Goal: Task Accomplishment & Management: Use online tool/utility

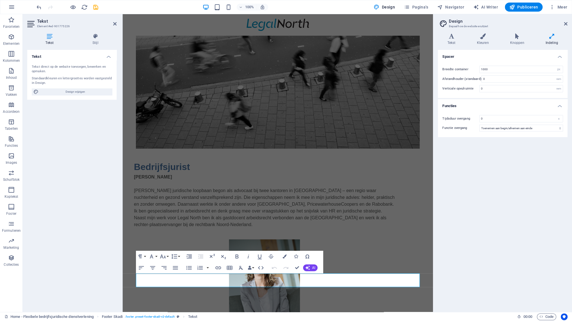
click at [449, 283] on div "Spacer Breedte container 1000 rem px Afstandhouder (standaard) 0 rem Verticale …" at bounding box center [503, 179] width 130 height 258
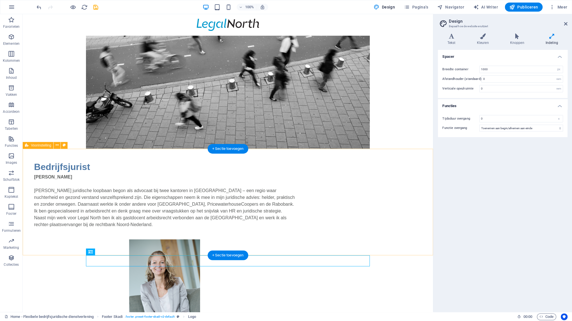
drag, startPoint x: 404, startPoint y: 245, endPoint x: 400, endPoint y: 246, distance: 4.3
click at [403, 245] on div "Bedrijfsjurist Mr. Monique Doornbosch Mijn juridische loopbaan begon als advoca…" at bounding box center [228, 247] width 410 height 197
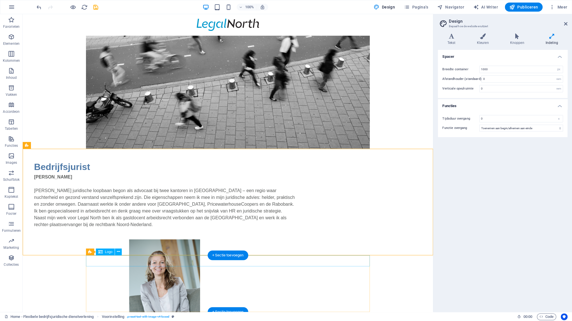
click at [452, 43] on h4 "Tekst" at bounding box center [452, 39] width 29 height 12
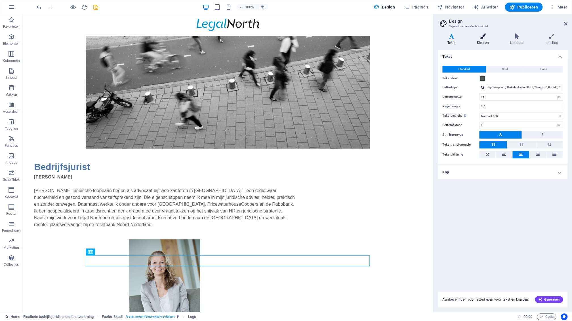
click at [482, 42] on h4 "Kleuren" at bounding box center [483, 39] width 33 height 12
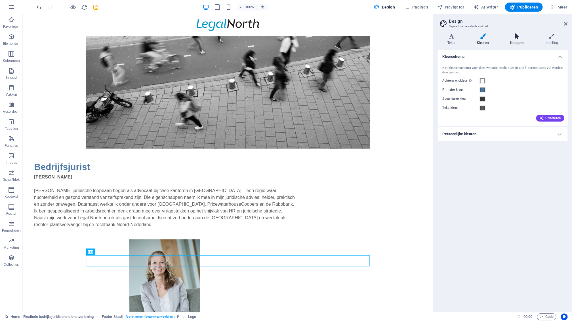
click at [516, 43] on h4 "Knoppen" at bounding box center [517, 39] width 35 height 12
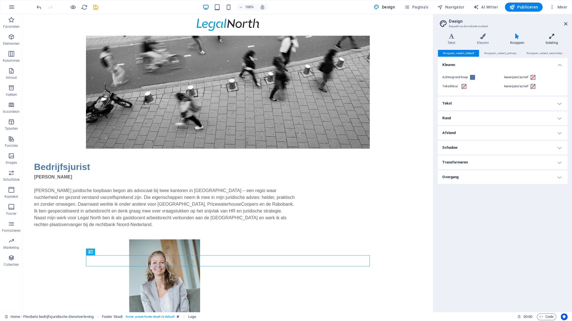
click at [552, 43] on h4 "Indeling" at bounding box center [551, 39] width 31 height 12
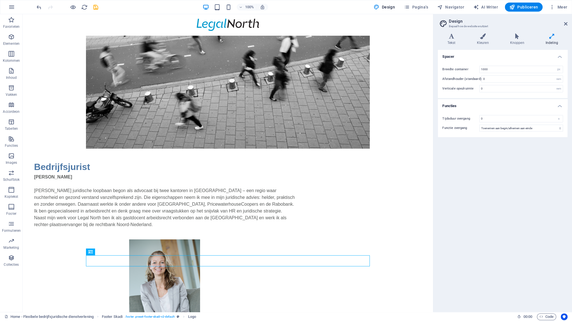
click at [558, 105] on h4 "Functies" at bounding box center [503, 104] width 130 height 10
click at [561, 57] on h4 "Spacer" at bounding box center [503, 55] width 130 height 10
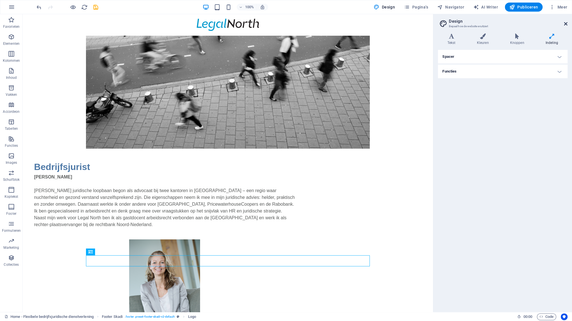
click at [566, 24] on icon at bounding box center [565, 24] width 3 height 5
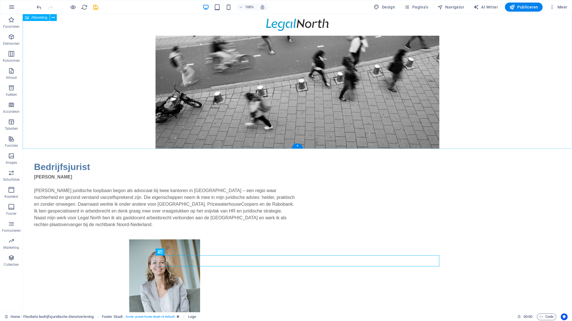
click at [510, 90] on figure at bounding box center [297, 54] width 549 height 189
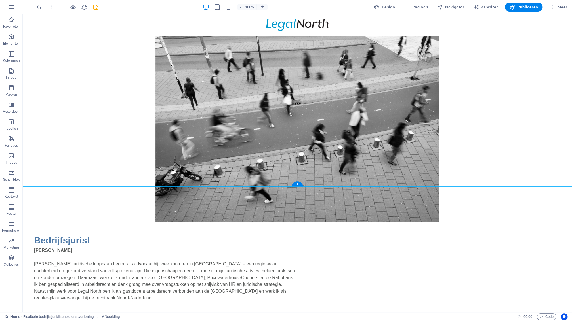
scroll to position [573, 0]
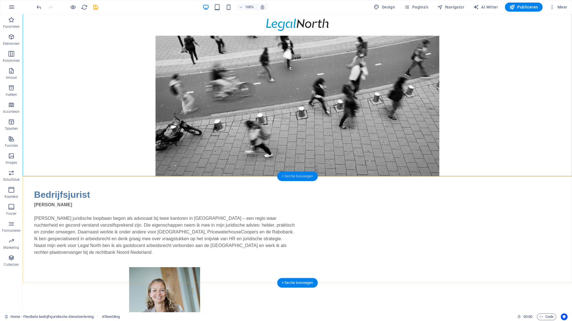
click at [303, 177] on div "+ Sectie toevoegen" at bounding box center [297, 177] width 41 height 10
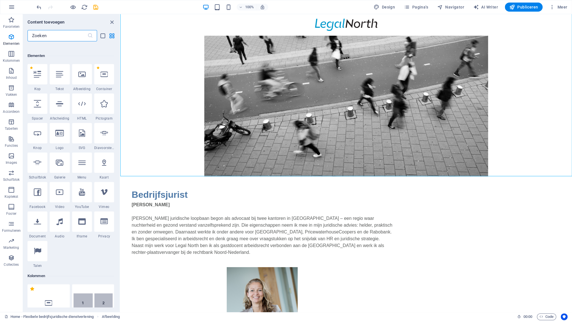
scroll to position [0, 0]
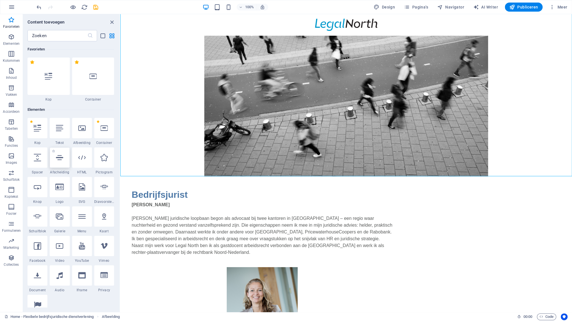
click at [63, 159] on icon at bounding box center [59, 157] width 7 height 7
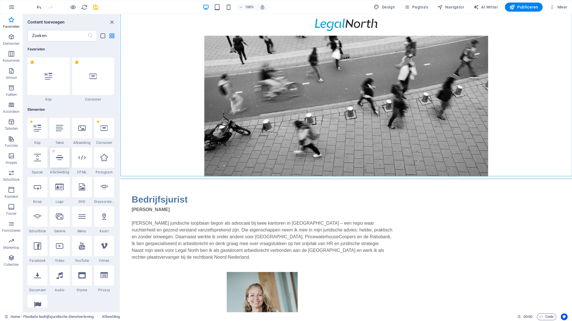
select select "%"
select select "px"
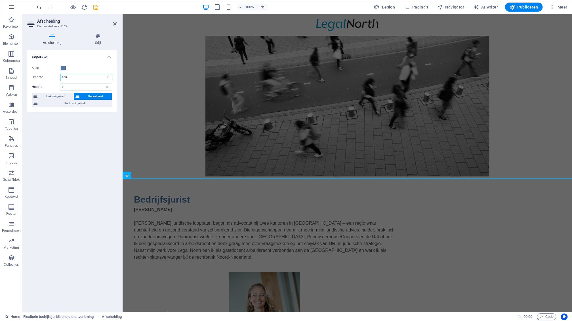
drag, startPoint x: 69, startPoint y: 77, endPoint x: 59, endPoint y: 79, distance: 10.3
click at [61, 77] on input "100" at bounding box center [85, 77] width 51 height 7
type input "1000"
select select "px"
click option "px" at bounding box center [0, 0] width 0 height 0
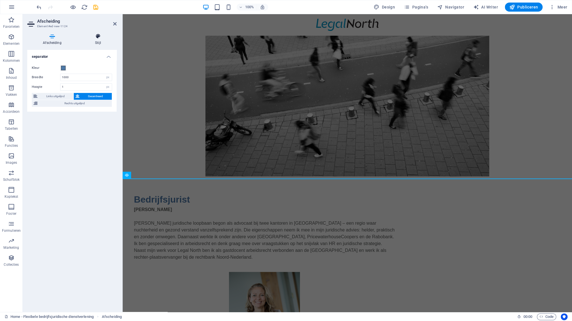
click at [98, 39] on h4 "Stijl" at bounding box center [97, 39] width 37 height 12
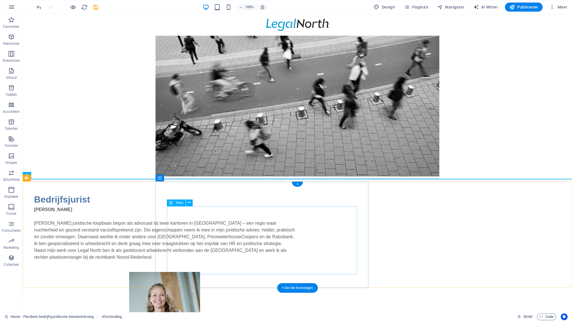
scroll to position [573, 0]
click at [96, 234] on div "Bedrijfsjurist Mr. Monique Doornbosch Mijn juridische loopbaan begon als advoca…" at bounding box center [297, 279] width 549 height 197
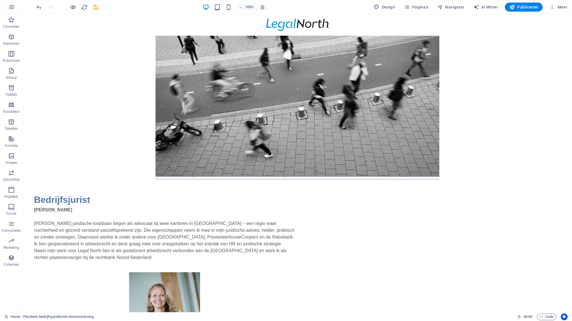
click at [36, 176] on span "Afscheiding" at bounding box center [40, 175] width 18 height 3
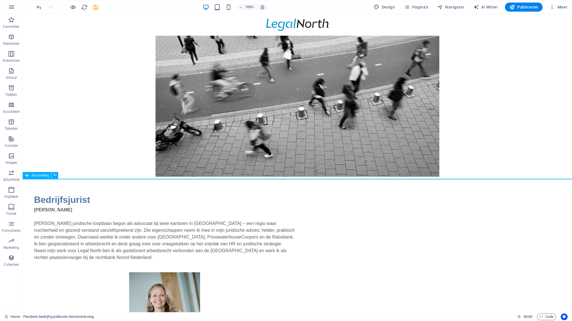
click at [36, 176] on span "Afscheiding" at bounding box center [40, 175] width 18 height 3
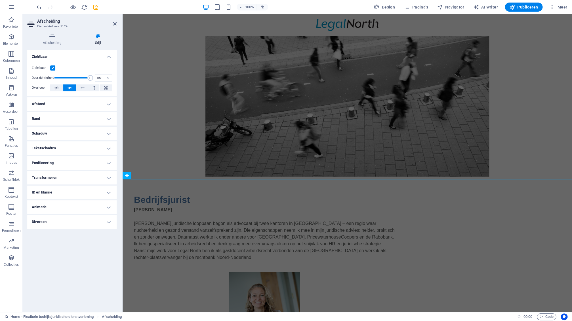
click at [98, 37] on icon at bounding box center [97, 36] width 37 height 6
click at [55, 39] on h4 "Afscheiding" at bounding box center [53, 39] width 52 height 12
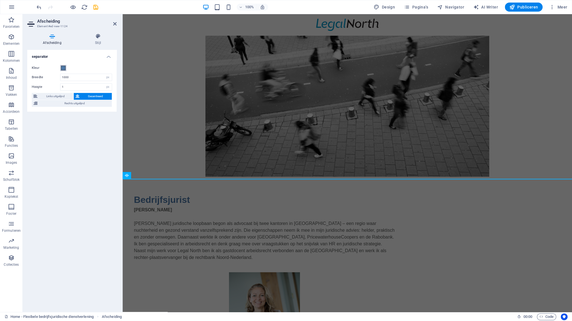
click at [65, 69] on span at bounding box center [63, 68] width 5 height 5
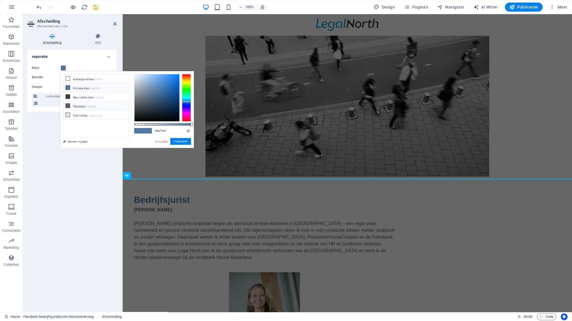
click at [82, 106] on li "Tekstkleur #5a5c5b" at bounding box center [95, 106] width 65 height 9
type input "#5a5c5b"
click at [180, 142] on button "Toepassen" at bounding box center [180, 141] width 21 height 7
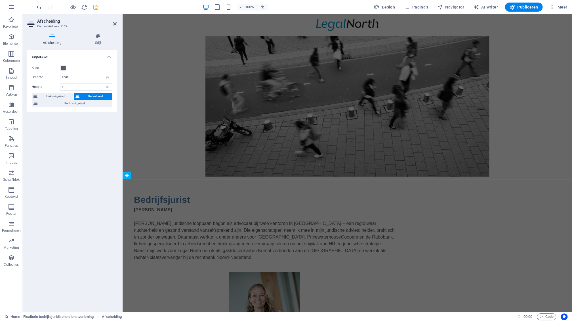
click at [108, 180] on div "separator Kleur Breedte 1000 px rem % vh vw Hoogte 1 px rem vh vw Links uitgeli…" at bounding box center [71, 179] width 89 height 258
click at [116, 25] on icon at bounding box center [114, 24] width 3 height 5
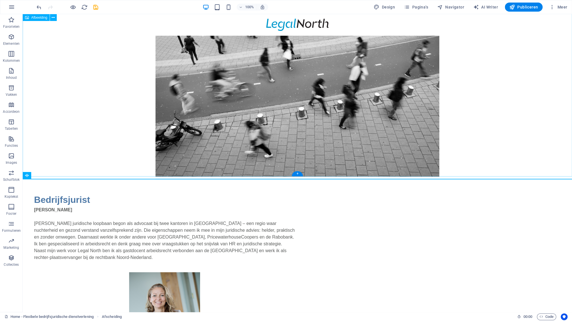
click at [119, 132] on figure at bounding box center [297, 82] width 549 height 189
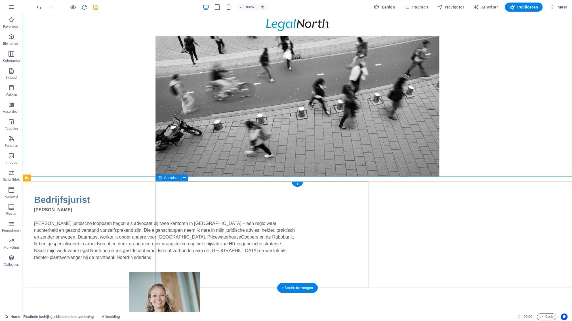
click at [306, 186] on div "Bedrijfsjurist Mr. Monique Doornbosch Mijn juridische loopbaan begon als advoca…" at bounding box center [165, 226] width 284 height 91
click at [166, 185] on div "Bedrijfsjurist Mr. Monique Doornbosch Mijn juridische loopbaan begon als advoca…" at bounding box center [165, 226] width 284 height 91
drag, startPoint x: 166, startPoint y: 185, endPoint x: 67, endPoint y: 187, distance: 99.3
click at [166, 186] on div "Bedrijfsjurist Mr. Monique Doornbosch Mijn juridische loopbaan begon als advoca…" at bounding box center [165, 226] width 284 height 91
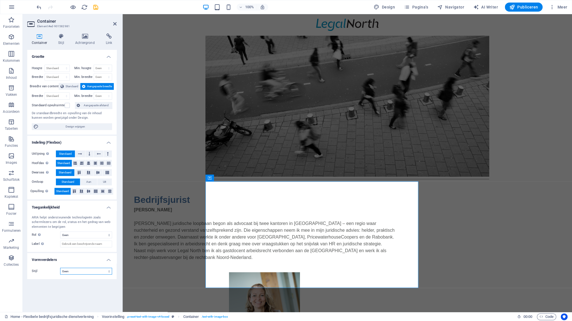
click at [60, 268] on select "Geen Driehoek Vierkant Diagonaal Veelhoek 1 Veelhoek 2 Zigzag Meerdere zigzags …" at bounding box center [86, 271] width 52 height 7
click at [60, 128] on span "Design wijzigen" at bounding box center [75, 126] width 70 height 7
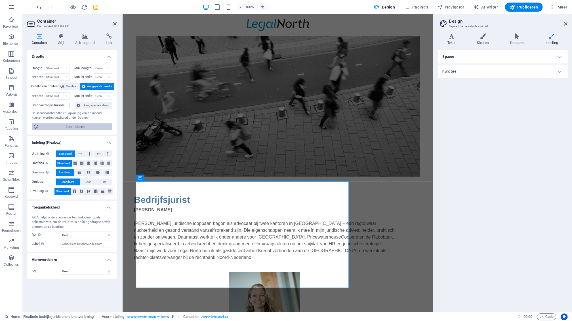
click at [62, 128] on span "Design wijzigen" at bounding box center [75, 126] width 70 height 7
click at [113, 23] on h2 "Container" at bounding box center [76, 21] width 79 height 5
click at [115, 24] on icon at bounding box center [114, 24] width 3 height 5
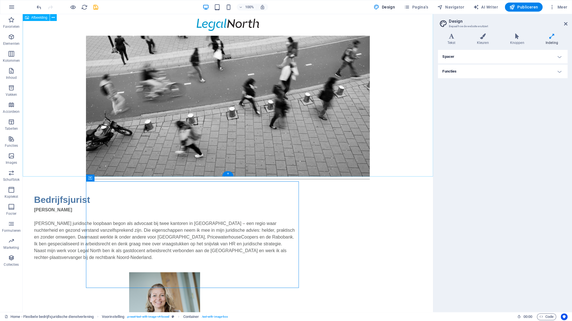
click at [93, 78] on figure at bounding box center [228, 82] width 410 height 189
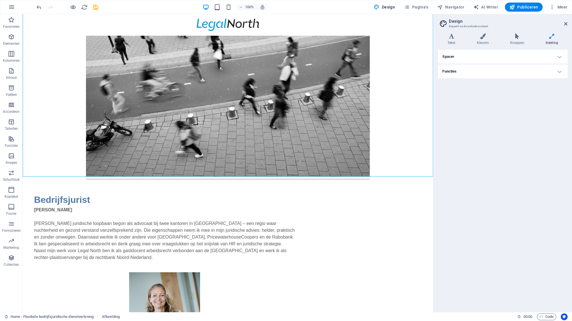
drag, startPoint x: 536, startPoint y: 157, endPoint x: 530, endPoint y: 158, distance: 6.3
click at [536, 157] on div "Spacer Breedte container 1000 rem px Afstandhouder (standaard) 0 rem Verticale …" at bounding box center [503, 179] width 130 height 258
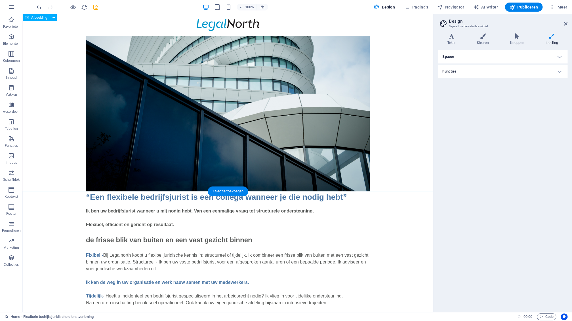
scroll to position [0, 0]
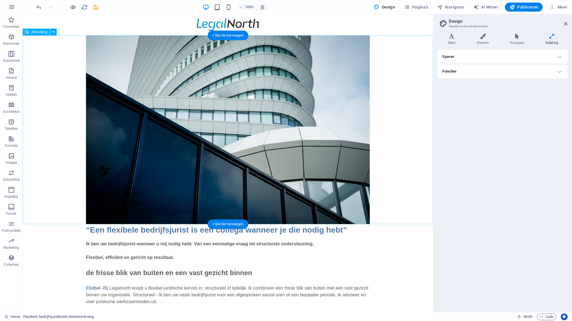
click at [197, 175] on figure at bounding box center [228, 129] width 410 height 189
click at [222, 173] on figure at bounding box center [228, 129] width 410 height 189
select select "px"
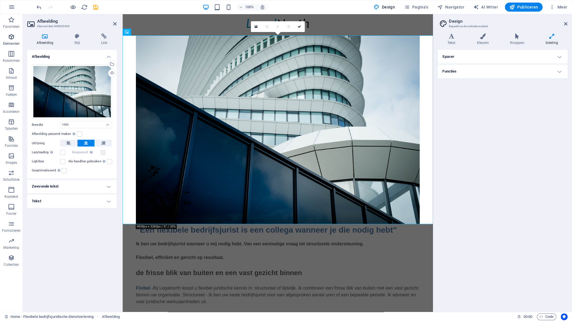
click at [14, 36] on icon "button" at bounding box center [11, 36] width 7 height 7
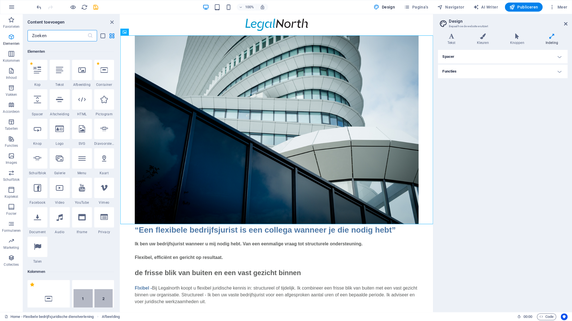
scroll to position [60, 0]
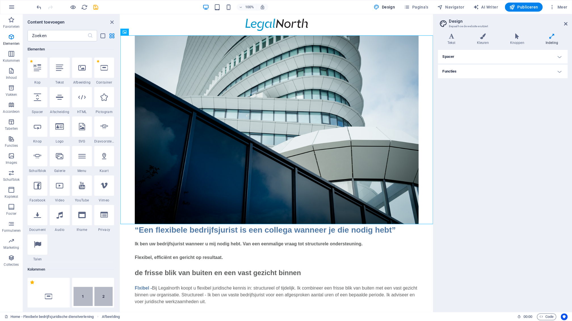
click at [109, 72] on div at bounding box center [104, 68] width 20 height 20
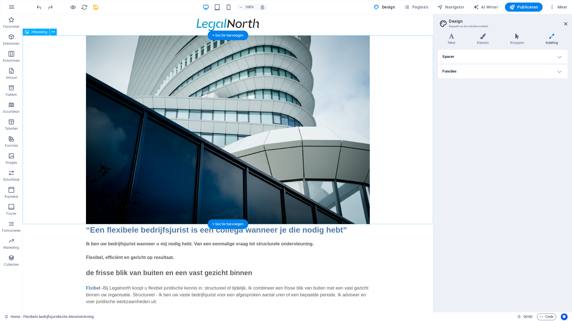
click at [124, 48] on figure at bounding box center [228, 129] width 410 height 189
click at [230, 36] on div "+ Sectie toevoegen" at bounding box center [228, 36] width 41 height 10
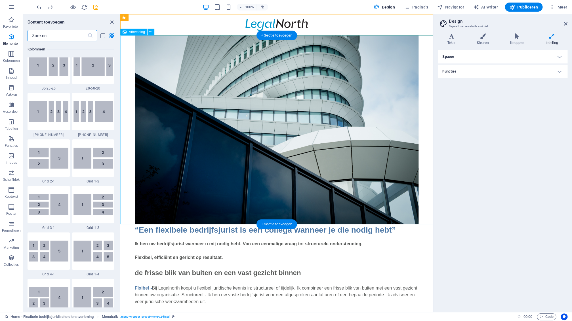
scroll to position [992, 0]
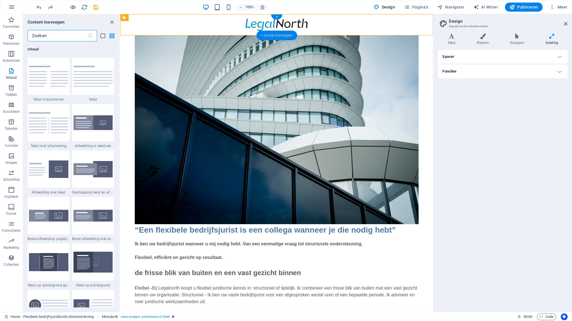
click at [275, 34] on div "+ Sectie toevoegen" at bounding box center [276, 36] width 41 height 10
click at [274, 35] on div "+ Sectie toevoegen" at bounding box center [276, 36] width 41 height 10
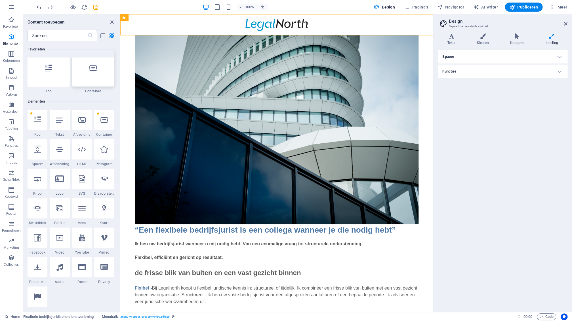
scroll to position [6, 0]
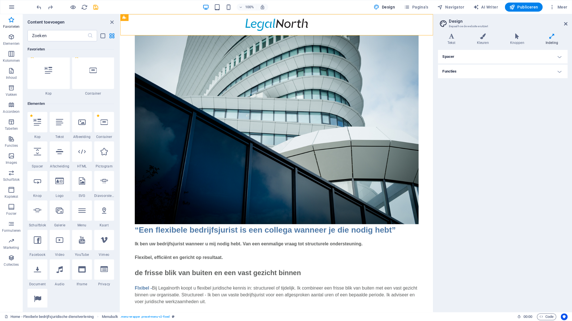
click at [40, 121] on icon at bounding box center [37, 122] width 7 height 7
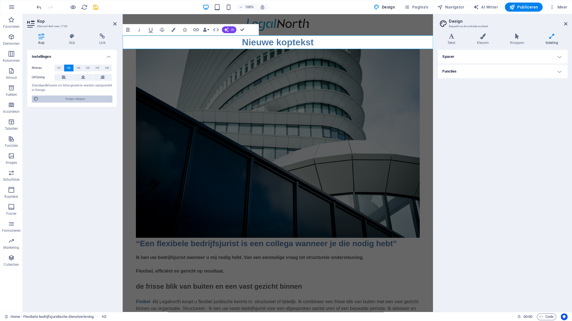
click at [85, 98] on span "Design wijzigen" at bounding box center [75, 99] width 70 height 7
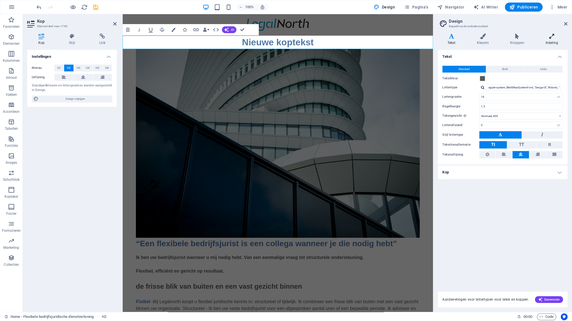
click at [551, 40] on h4 "Indeling" at bounding box center [551, 39] width 31 height 12
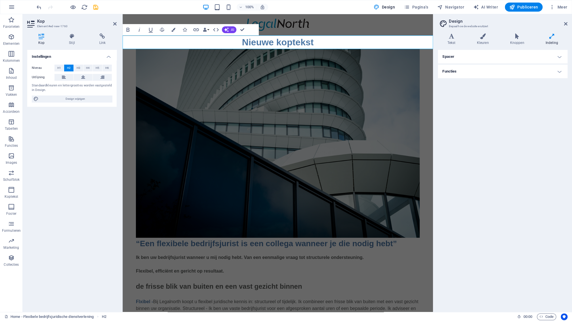
click at [567, 26] on aside "Design Bepaal hoe de website eruitziet Varianten Tekst Kleuren Knoppen Indeling…" at bounding box center [502, 163] width 139 height 298
click at [567, 25] on aside "Design Bepaal hoe de website eruitziet Varianten Tekst Kleuren Knoppen Indeling…" at bounding box center [502, 163] width 139 height 298
click at [566, 24] on icon at bounding box center [565, 24] width 3 height 5
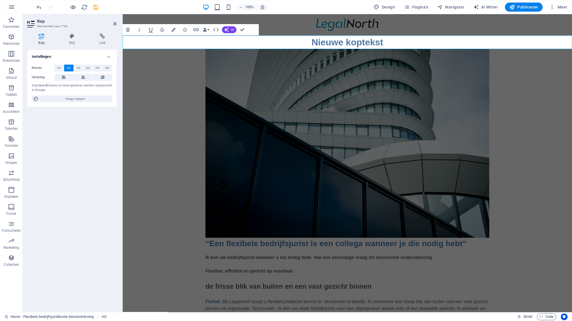
click at [84, 123] on div "Instellingen Niveau H1 H2 H3 H4 H5 H6 Uitlijning Standaardkleuren en lettergroo…" at bounding box center [71, 179] width 89 height 258
click at [115, 24] on icon at bounding box center [114, 24] width 3 height 5
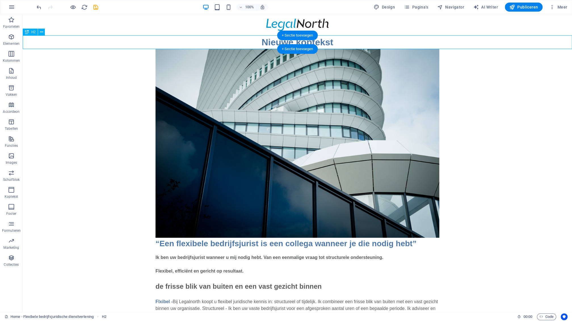
click at [253, 43] on div "Nieuwe koptekst" at bounding box center [297, 42] width 549 height 14
drag, startPoint x: 311, startPoint y: 128, endPoint x: 174, endPoint y: 44, distance: 161.4
click at [193, 38] on div "Nieuwe koptekst" at bounding box center [297, 42] width 549 height 14
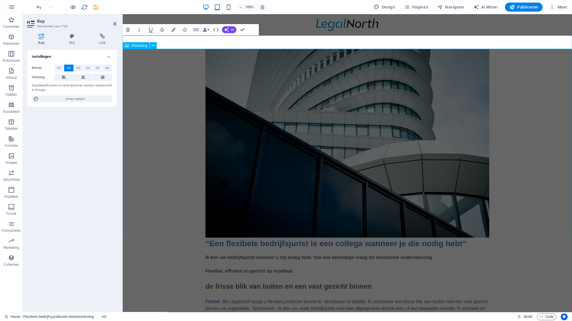
click at [145, 49] on div "Afbeelding" at bounding box center [136, 45] width 27 height 7
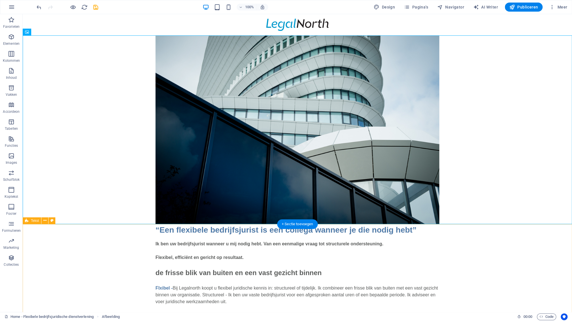
click at [210, 73] on figure at bounding box center [297, 129] width 549 height 189
click at [53, 33] on icon at bounding box center [53, 32] width 3 height 6
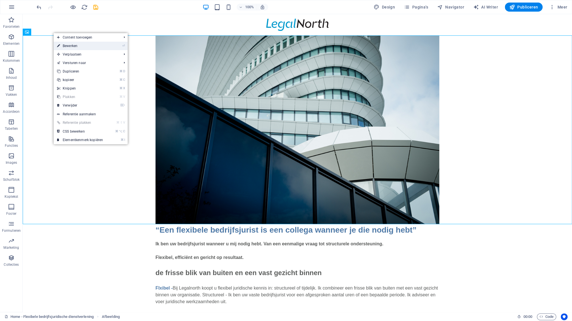
click at [83, 46] on link "⏎ Bewerken" at bounding box center [80, 46] width 53 height 9
select select "px"
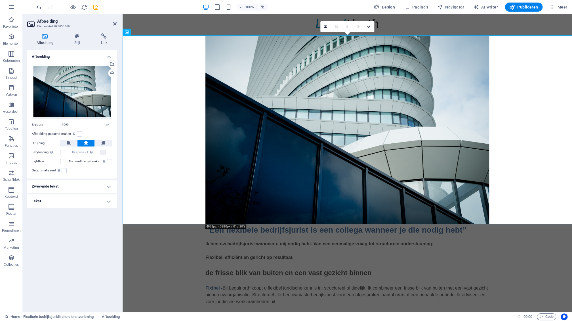
click at [64, 185] on h4 "Zwevende tekst" at bounding box center [71, 187] width 89 height 14
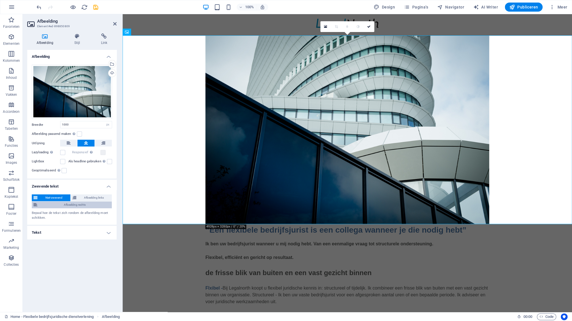
click at [50, 206] on span "Afbeelding rechts" at bounding box center [74, 205] width 71 height 7
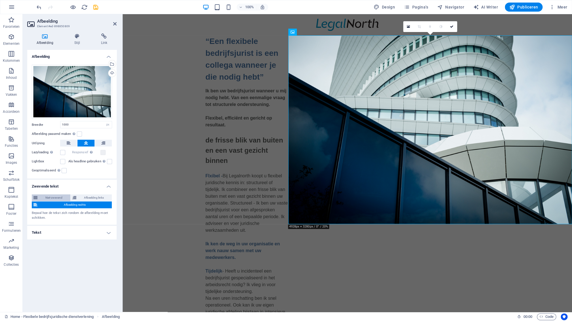
click at [48, 199] on span "Niet-zwevend" at bounding box center [53, 198] width 29 height 7
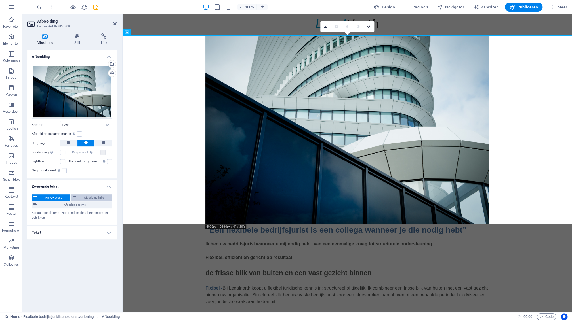
click at [80, 196] on span "Afbeelding links" at bounding box center [94, 198] width 32 height 7
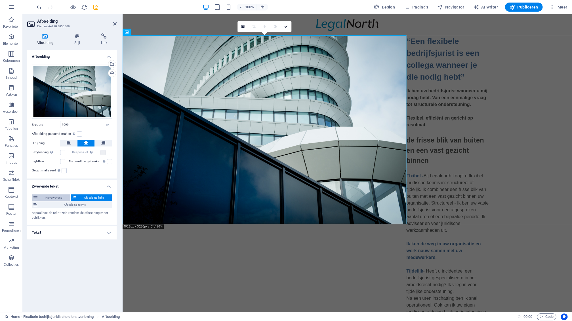
click at [60, 197] on span "Niet-zwevend" at bounding box center [53, 198] width 29 height 7
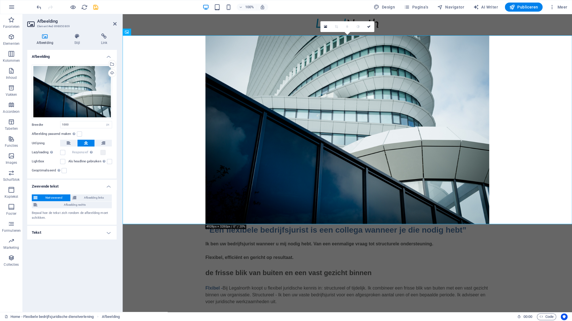
click at [47, 229] on h4 "Tekst" at bounding box center [71, 233] width 89 height 14
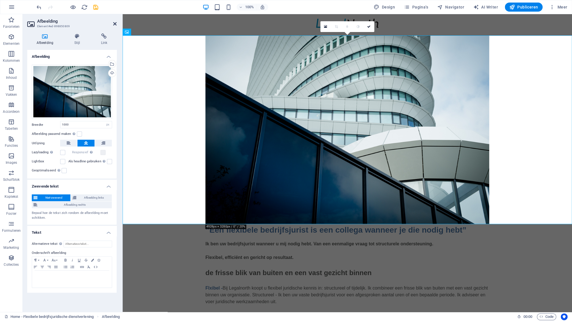
click at [115, 25] on icon at bounding box center [114, 24] width 3 height 5
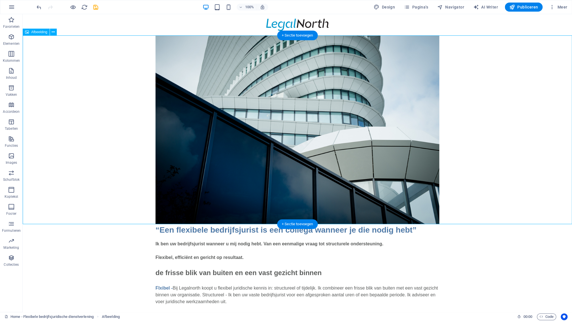
click at [138, 65] on figure at bounding box center [297, 129] width 549 height 189
click at [15, 38] on span "Elementen" at bounding box center [11, 40] width 23 height 14
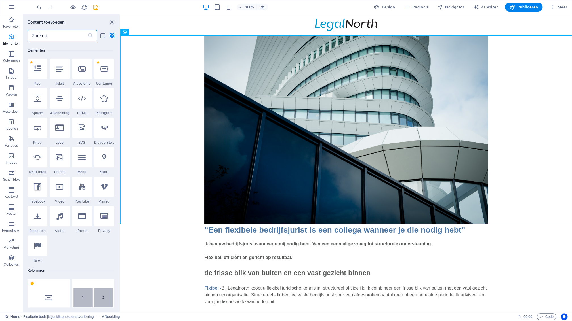
scroll to position [60, 0]
click at [15, 56] on icon "button" at bounding box center [11, 53] width 7 height 7
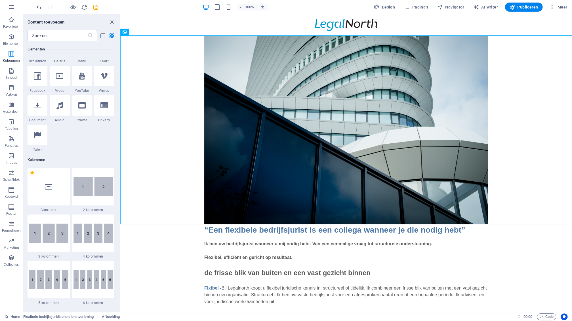
scroll to position [281, 0]
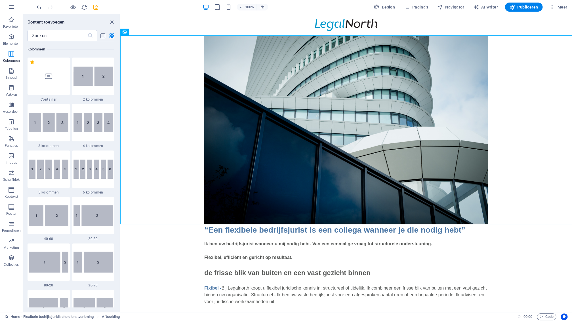
click at [17, 61] on p "Kolommen" at bounding box center [11, 60] width 17 height 5
click at [53, 85] on div at bounding box center [49, 76] width 42 height 37
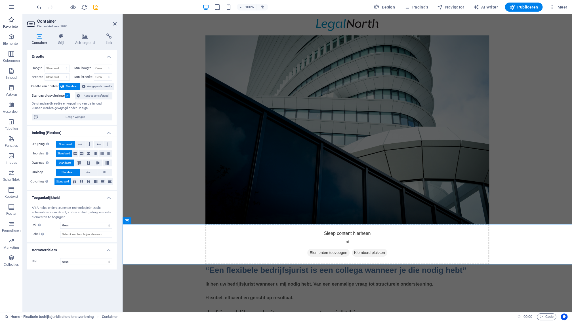
click at [12, 23] on icon "button" at bounding box center [11, 19] width 7 height 7
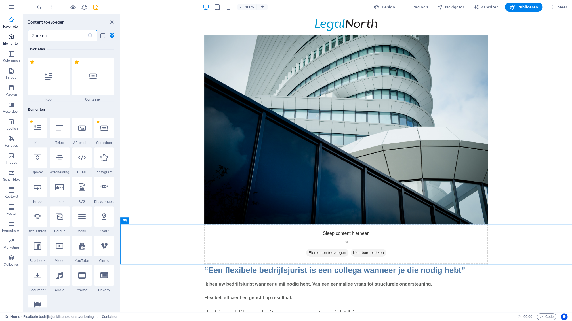
click at [14, 40] on icon "button" at bounding box center [11, 36] width 7 height 7
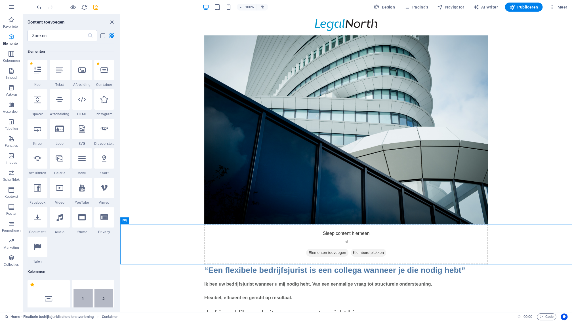
scroll to position [60, 0]
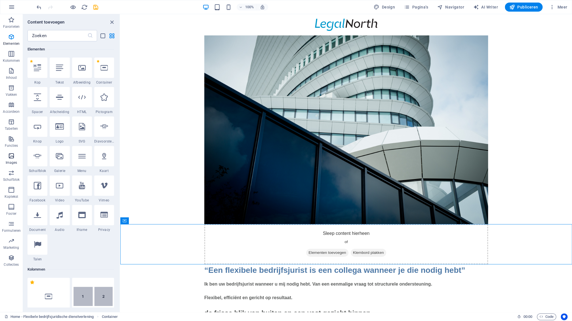
click at [14, 157] on icon "button" at bounding box center [11, 156] width 7 height 7
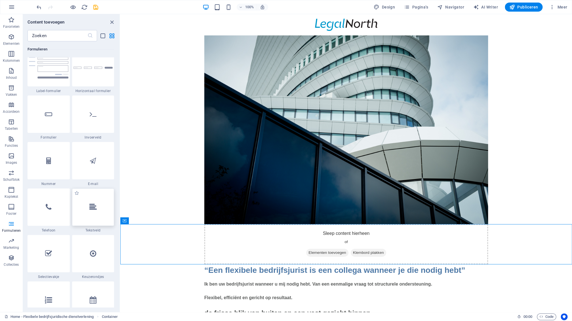
scroll to position [4244, 0]
click at [101, 206] on div at bounding box center [93, 205] width 42 height 37
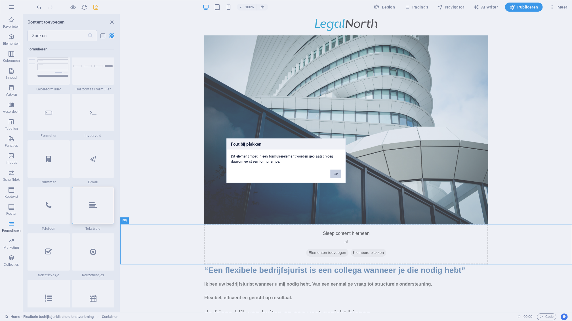
click at [337, 171] on button "Ok" at bounding box center [335, 174] width 11 height 9
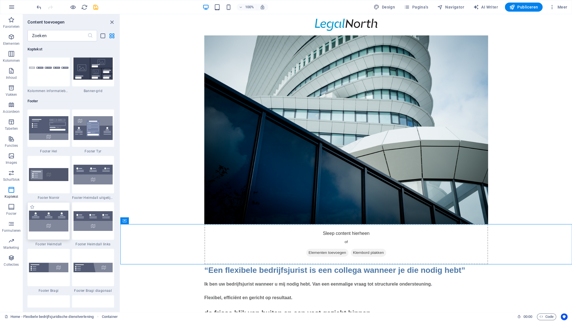
scroll to position [3701, 0]
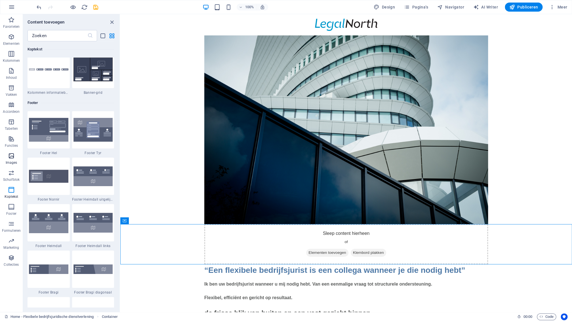
click at [14, 160] on span "Images" at bounding box center [11, 160] width 23 height 14
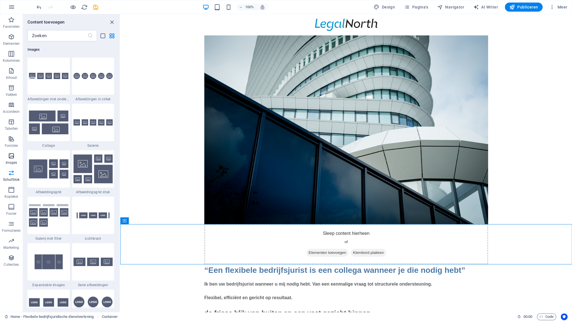
scroll to position [2876, 0]
click at [17, 171] on span "Schuifblok" at bounding box center [11, 177] width 23 height 14
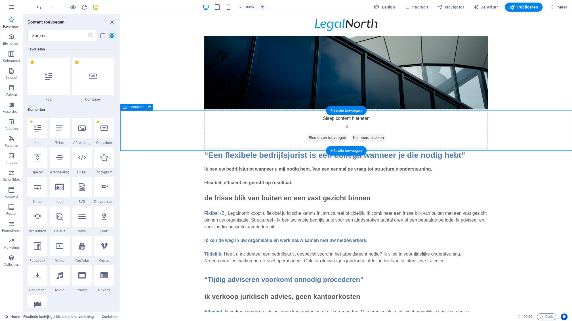
scroll to position [115, 0]
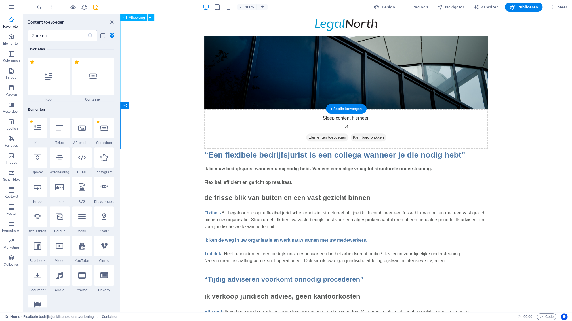
click at [527, 93] on figure at bounding box center [345, 4] width 451 height 210
click at [150, 106] on icon at bounding box center [149, 105] width 3 height 6
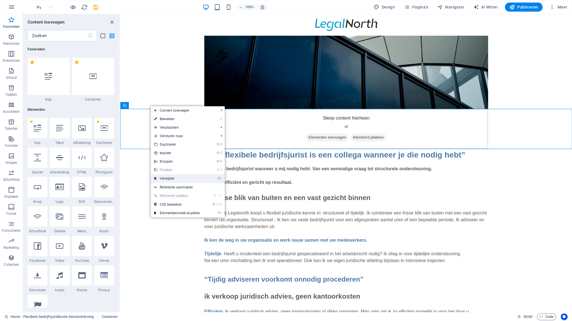
click at [173, 179] on link "⌦ Verwijder" at bounding box center [177, 178] width 53 height 9
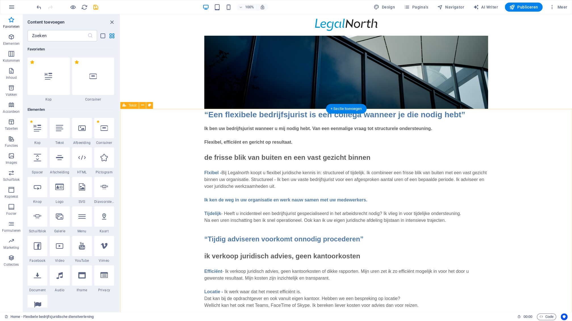
click at [180, 164] on div "“Een flexibele bedrijfsjurist is een collega wanneer je die nodig hebt” Ik ben …" at bounding box center [345, 277] width 451 height 336
click at [180, 165] on div "“Een flexibele bedrijfsjurist is een collega wanneer je die nodig hebt” Ik ben …" at bounding box center [345, 277] width 451 height 336
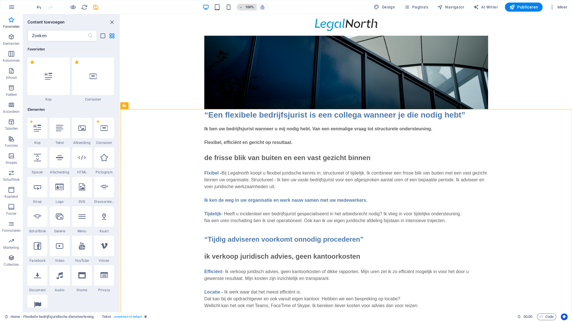
click at [256, 7] on button "100%" at bounding box center [247, 7] width 20 height 7
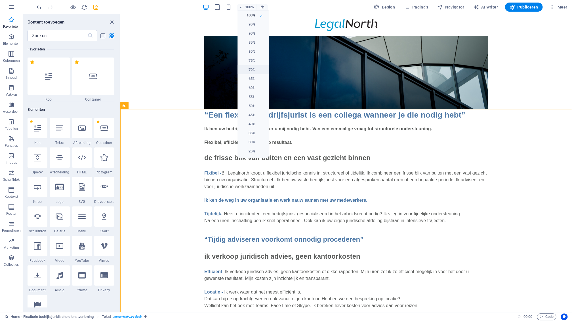
click at [256, 68] on li "70%" at bounding box center [252, 69] width 31 height 9
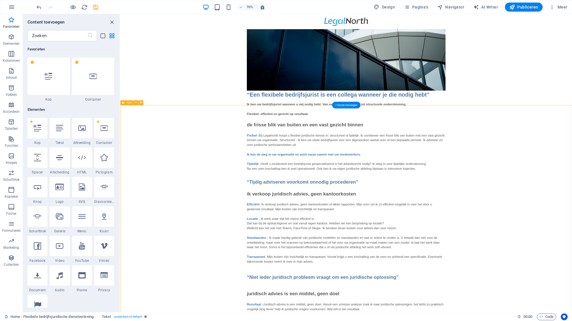
scroll to position [0, 0]
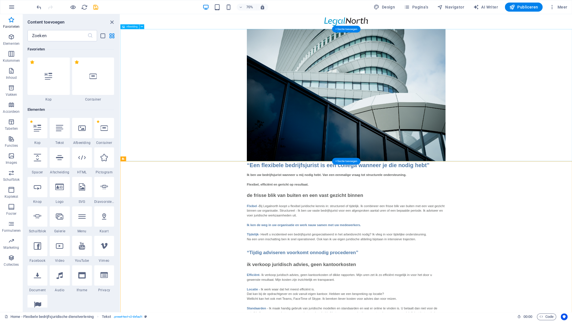
click at [233, 171] on figure at bounding box center [442, 129] width 645 height 189
click at [60, 131] on icon at bounding box center [59, 127] width 7 height 7
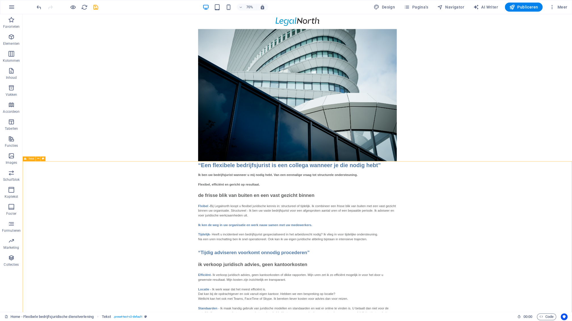
click at [35, 159] on div "Tekst" at bounding box center [29, 159] width 13 height 5
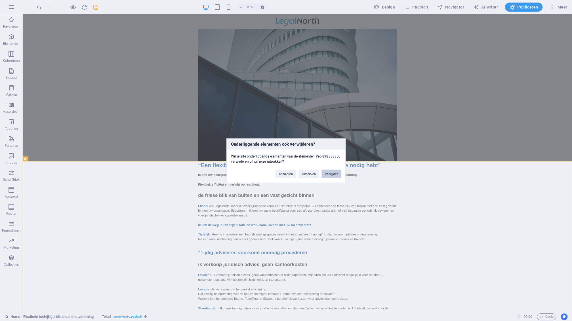
drag, startPoint x: 441, startPoint y: 223, endPoint x: 331, endPoint y: 171, distance: 121.4
click at [331, 171] on button "Verwijder" at bounding box center [331, 174] width 20 height 9
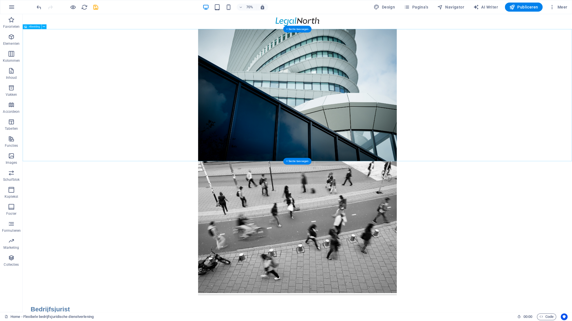
click at [231, 194] on figure at bounding box center [415, 129] width 784 height 189
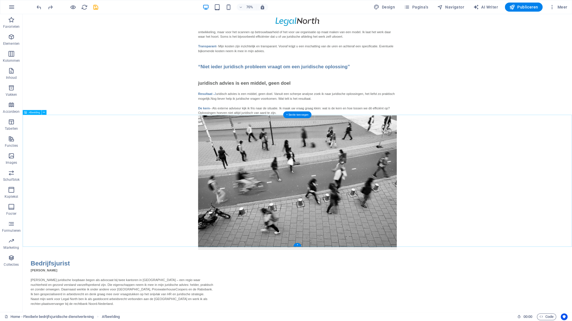
scroll to position [404, 0]
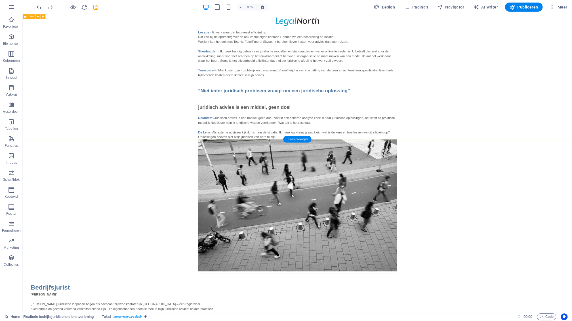
scroll to position [346, 0]
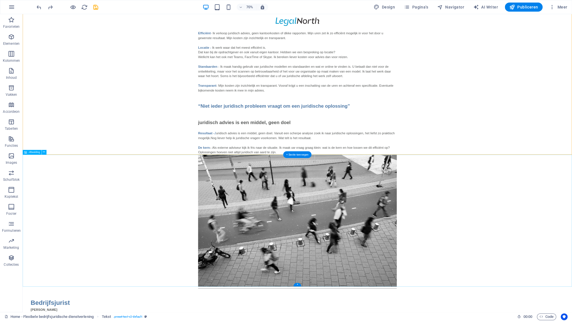
click at [395, 224] on figure at bounding box center [415, 309] width 784 height 189
drag, startPoint x: 357, startPoint y: 277, endPoint x: 366, endPoint y: 243, distance: 34.6
click at [366, 246] on figure at bounding box center [415, 309] width 784 height 189
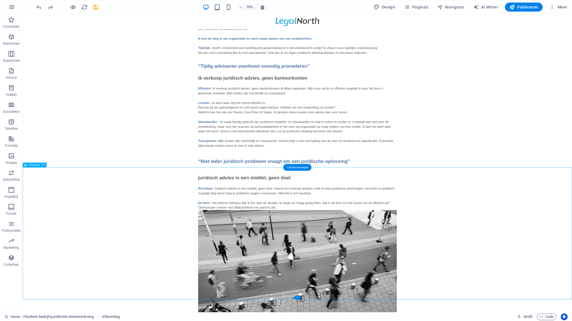
scroll to position [0, 0]
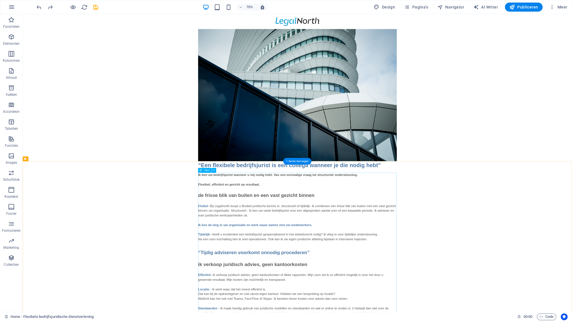
click at [244, 7] on span "70%" at bounding box center [246, 7] width 15 height 7
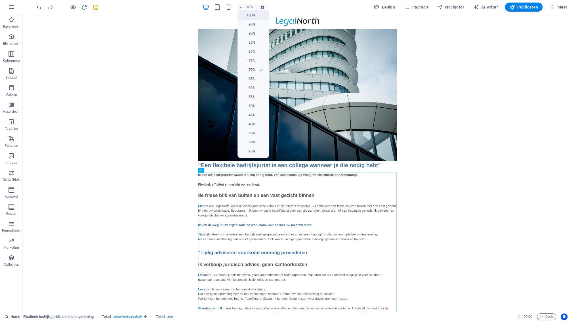
click at [253, 17] on h6 "100%" at bounding box center [248, 15] width 14 height 7
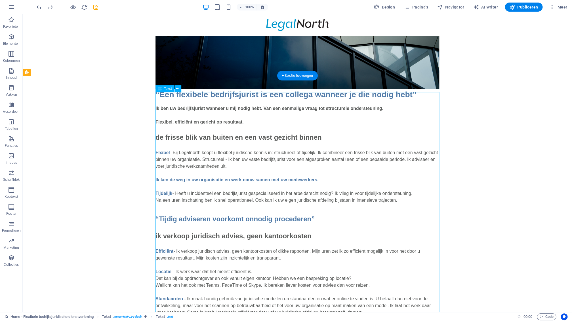
scroll to position [159, 0]
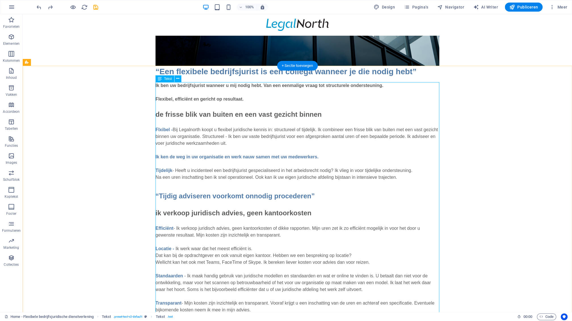
click at [222, 94] on div "Ik ben uw bedrijfsjurist wanneer u mij nodig hebt. Van een eenmalige vraag tot …" at bounding box center [297, 242] width 284 height 320
click at [164, 80] on div "Tekst" at bounding box center [164, 78] width 19 height 7
drag, startPoint x: 41, startPoint y: 66, endPoint x: 164, endPoint y: 80, distance: 123.3
click at [164, 80] on div "Tekst" at bounding box center [164, 78] width 19 height 7
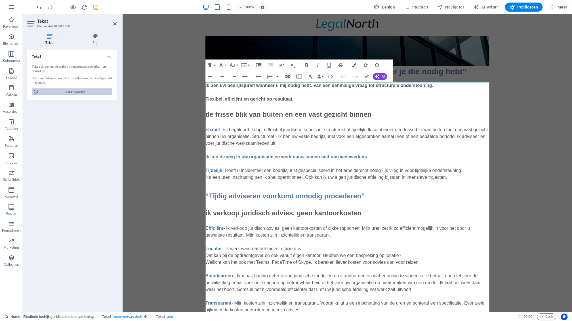
click at [60, 90] on span "Design wijzigen" at bounding box center [75, 91] width 70 height 7
select select "px"
select select "400"
select select "px"
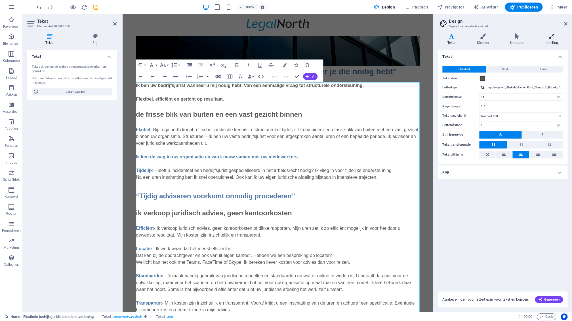
click at [551, 39] on h4 "Indeling" at bounding box center [551, 39] width 31 height 12
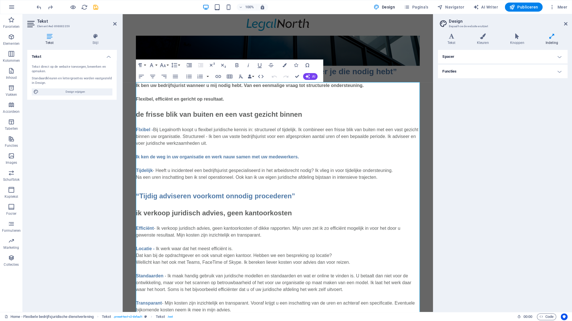
click at [500, 59] on h4 "Spacer" at bounding box center [503, 57] width 130 height 14
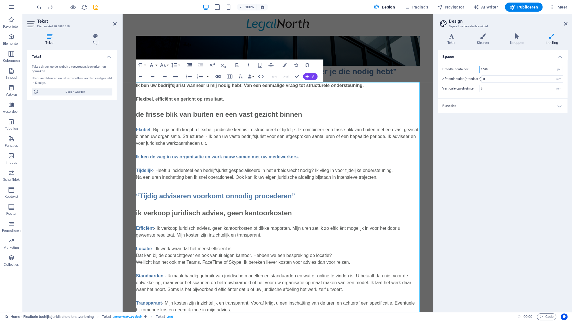
drag, startPoint x: 488, startPoint y: 70, endPoint x: 475, endPoint y: 70, distance: 13.0
click at [479, 69] on input "1000" at bounding box center [520, 69] width 83 height 7
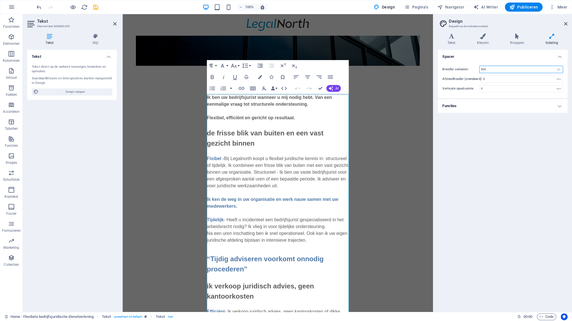
drag, startPoint x: 490, startPoint y: 69, endPoint x: 477, endPoint y: 70, distance: 12.8
click at [479, 70] on input "500" at bounding box center [520, 69] width 83 height 7
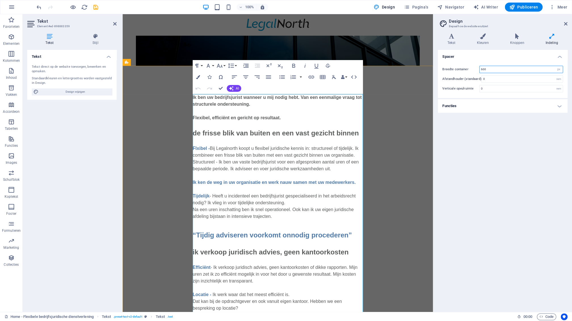
type input "600"
click at [266, 107] on p "Ik ben uw bedrijfsjurist wanneer u mij nodig hebt. Van een eenmalige vraag tot …" at bounding box center [278, 101] width 170 height 14
click at [80, 157] on div "Tekst Tekst direct op de website toevoegen, bewerken en opmaken. Standaardkleur…" at bounding box center [71, 179] width 89 height 258
click at [565, 24] on icon at bounding box center [565, 24] width 3 height 5
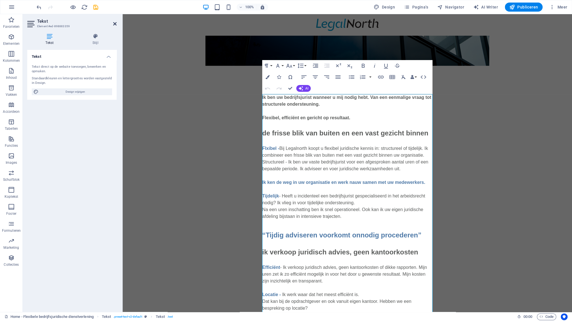
click at [115, 24] on icon at bounding box center [114, 24] width 3 height 5
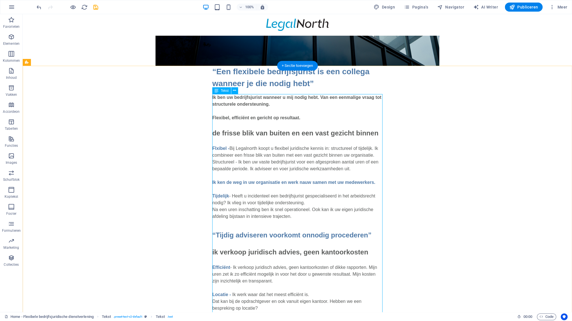
click at [217, 106] on div "Ik ben uw bedrijfsjurist wanneer u mij nodig hebt. Van een eenmalige vraag tot …" at bounding box center [297, 300] width 170 height 412
click at [235, 91] on icon at bounding box center [234, 91] width 3 height 6
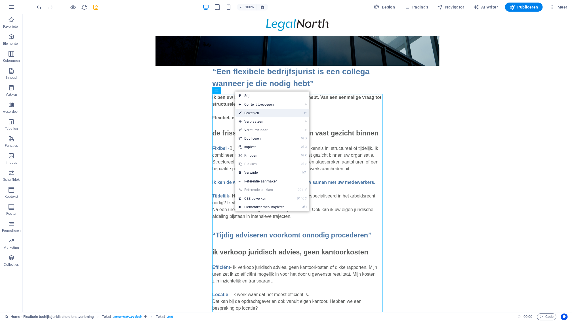
click at [254, 112] on link "⏎ Bewerken" at bounding box center [261, 113] width 53 height 9
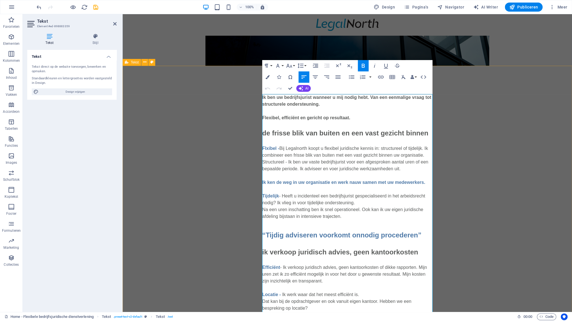
drag, startPoint x: 376, startPoint y: 126, endPoint x: 253, endPoint y: 113, distance: 123.9
click at [254, 112] on div "“Een flexibele bedrijfsjurist is een collega wanneer je die nodig hebt” Ik ben …" at bounding box center [347, 286] width 449 height 440
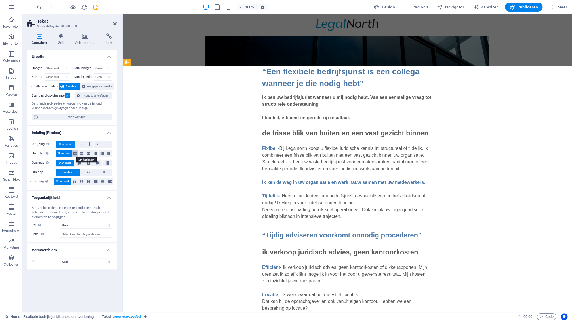
click at [76, 154] on icon at bounding box center [74, 153] width 3 height 7
click at [77, 153] on button at bounding box center [75, 153] width 7 height 7
click at [77, 154] on button at bounding box center [75, 153] width 7 height 7
click at [109, 156] on icon at bounding box center [108, 153] width 3 height 7
click at [101, 155] on icon at bounding box center [101, 153] width 3 height 7
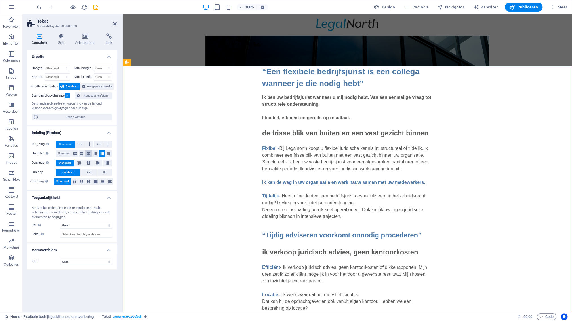
drag, startPoint x: 94, startPoint y: 155, endPoint x: 89, endPoint y: 153, distance: 5.0
click at [94, 155] on icon at bounding box center [95, 153] width 3 height 7
click at [78, 153] on button at bounding box center [75, 153] width 7 height 7
click at [67, 154] on span "Standaard" at bounding box center [63, 153] width 13 height 7
click at [81, 144] on icon at bounding box center [80, 144] width 4 height 7
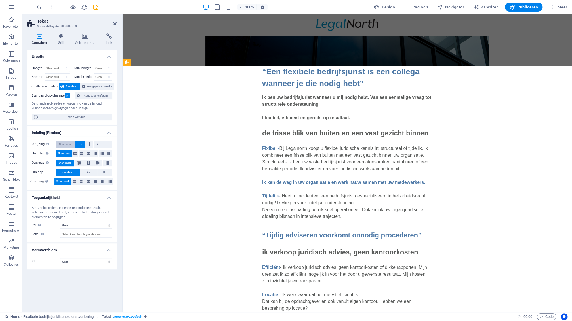
click at [70, 143] on span "Standaard" at bounding box center [65, 144] width 13 height 7
click at [68, 97] on label at bounding box center [67, 95] width 5 height 5
click at [0, 0] on input "Standaard opvulruimte" at bounding box center [0, 0] width 0 height 0
click at [86, 38] on icon at bounding box center [85, 36] width 28 height 6
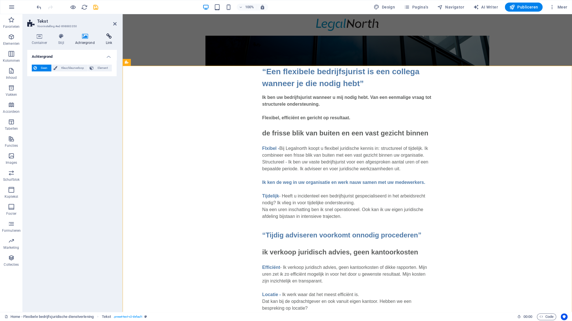
click at [106, 39] on icon at bounding box center [108, 36] width 15 height 6
click at [46, 38] on icon at bounding box center [39, 36] width 24 height 6
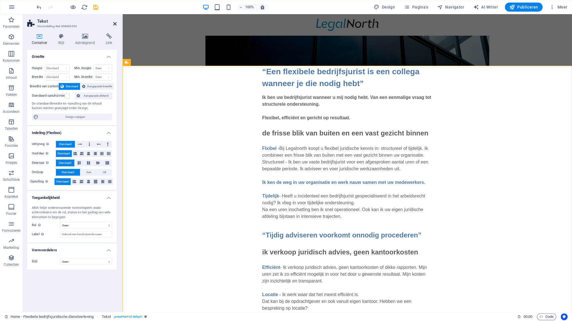
click at [115, 24] on icon at bounding box center [114, 24] width 3 height 5
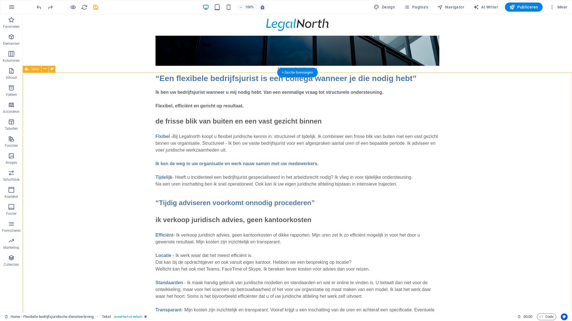
click at [453, 130] on div "“Een flexibele bedrijfsjurist is een collega wanneer je die nodig hebt” Ik ben …" at bounding box center [297, 241] width 549 height 336
click at [46, 69] on icon at bounding box center [44, 69] width 3 height 6
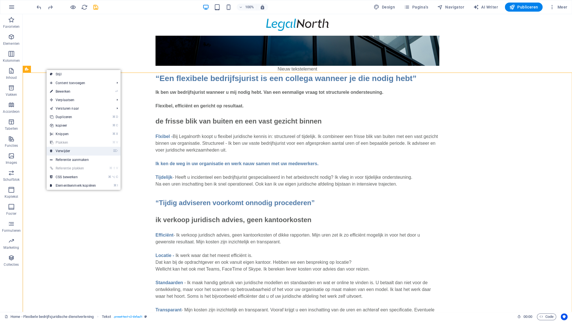
click at [67, 152] on link "⌦ Verwijder" at bounding box center [73, 151] width 53 height 9
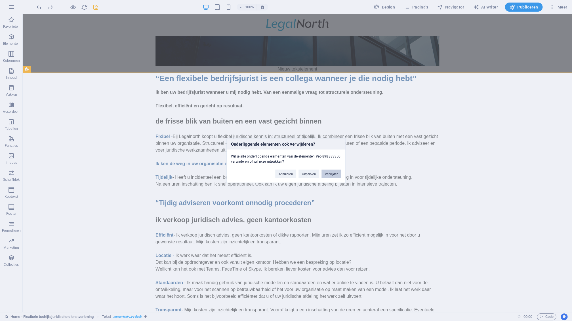
click at [333, 174] on button "Verwijder" at bounding box center [331, 174] width 20 height 9
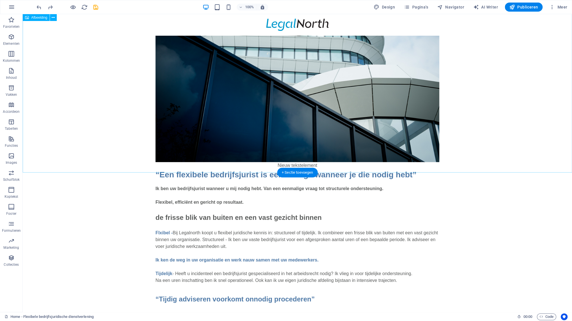
scroll to position [42, 0]
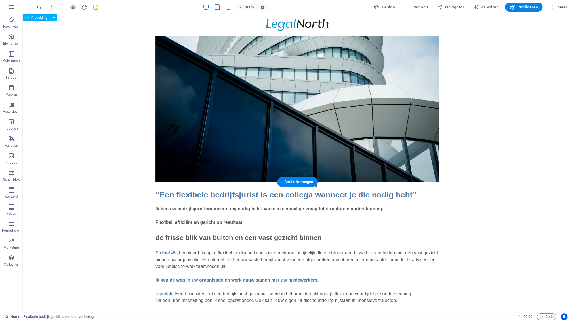
click at [119, 156] on figure at bounding box center [297, 77] width 549 height 210
drag, startPoint x: 116, startPoint y: 225, endPoint x: 119, endPoint y: 226, distance: 3.1
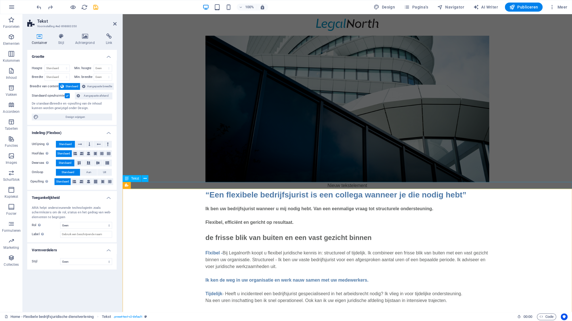
click at [259, 186] on div "Nieuw tekstelement" at bounding box center [347, 185] width 449 height 7
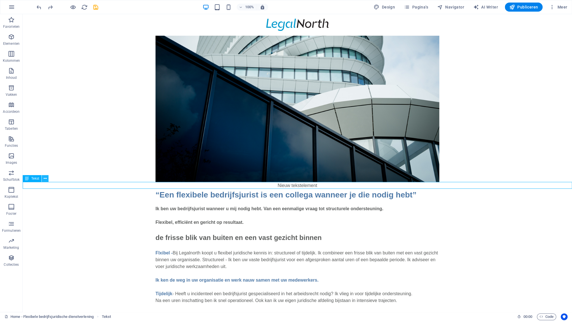
click at [45, 180] on icon at bounding box center [45, 179] width 3 height 6
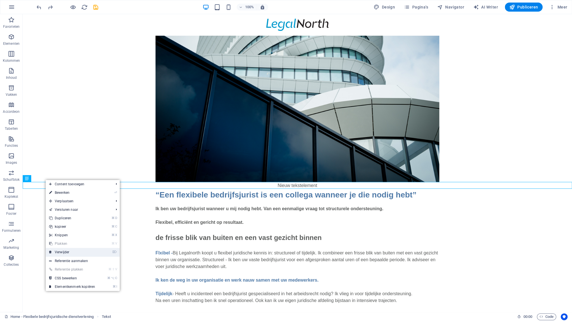
click at [72, 251] on link "⌦ Verwijder" at bounding box center [72, 252] width 53 height 9
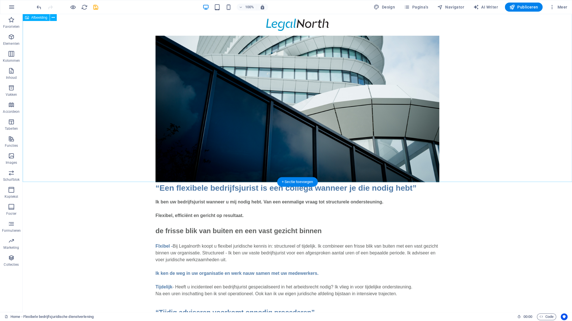
click at [511, 130] on figure at bounding box center [297, 77] width 549 height 210
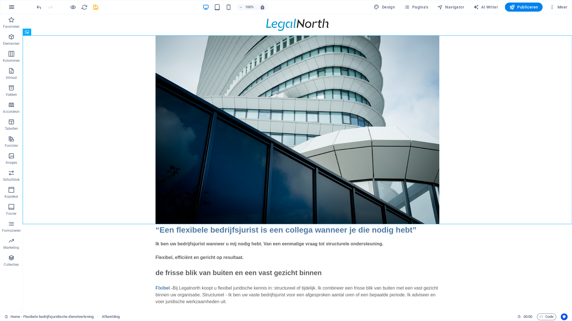
click at [12, 7] on icon "button" at bounding box center [11, 7] width 7 height 7
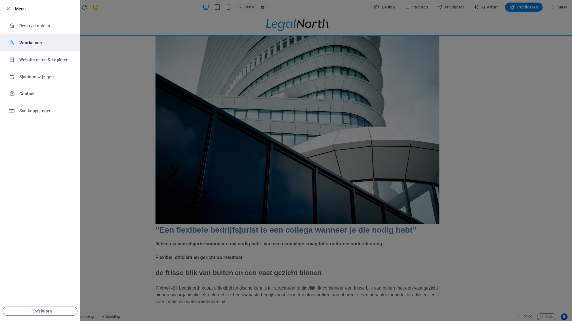
click at [26, 42] on h6 "Voorkeuren" at bounding box center [45, 42] width 52 height 7
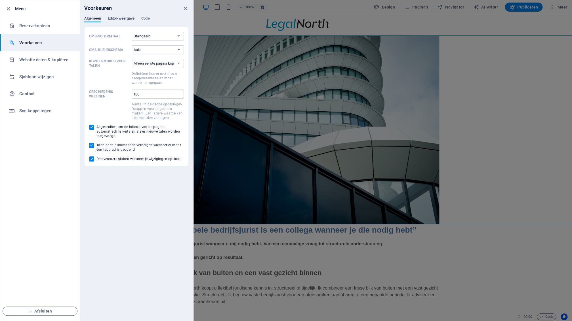
click at [127, 19] on span "Editor-weergave" at bounding box center [121, 19] width 27 height 8
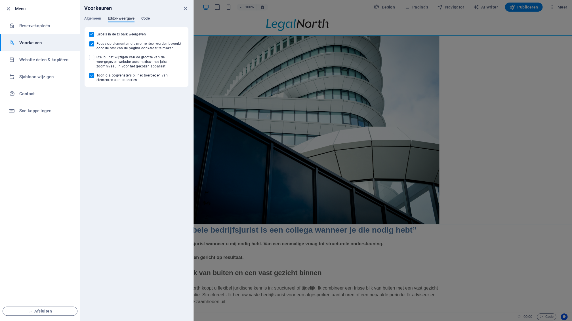
click at [147, 18] on span "Code" at bounding box center [145, 19] width 8 height 8
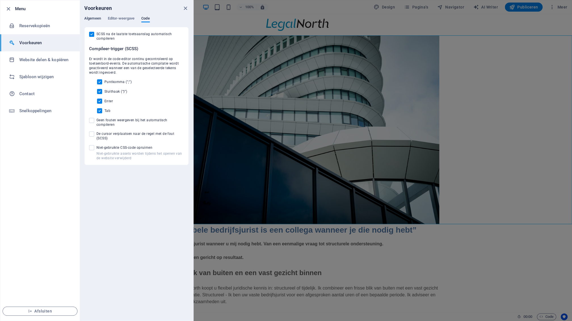
click at [93, 19] on span "Algemeen" at bounding box center [92, 19] width 17 height 8
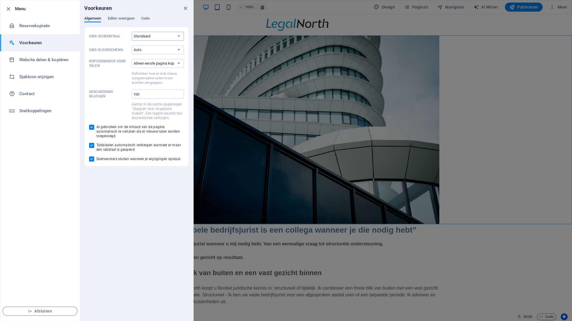
select select "nl"
click option "Nederlands" at bounding box center [0, 0] width 0 height 0
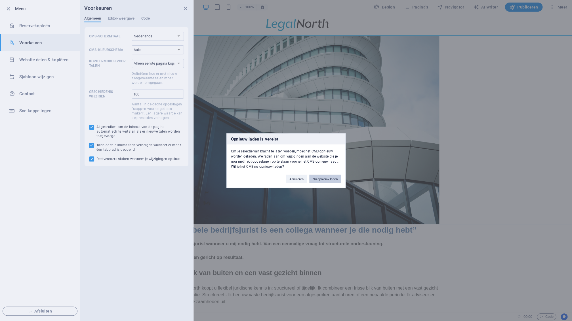
click at [318, 180] on button "Nu opnieuw laden" at bounding box center [325, 179] width 32 height 9
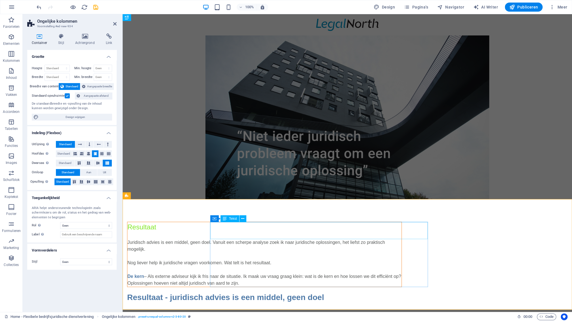
click at [246, 229] on div "Resultaat" at bounding box center [264, 230] width 274 height 17
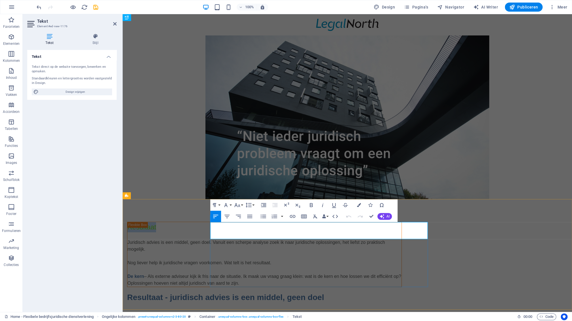
drag, startPoint x: 245, startPoint y: 228, endPoint x: 207, endPoint y: 230, distance: 37.8
click at [208, 230] on div "Resultaat Juridisch advies is een middel, geen doel. Vanuit een scherpe analyse…" at bounding box center [264, 254] width 275 height 65
click at [359, 205] on icon "button" at bounding box center [359, 205] width 4 height 4
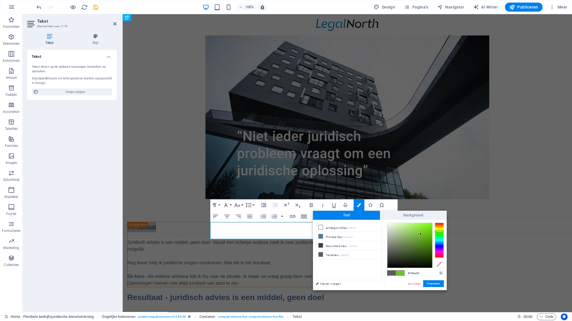
type input "#75c031"
drag, startPoint x: 425, startPoint y: 227, endPoint x: 423, endPoint y: 232, distance: 5.3
click at [420, 234] on div at bounding box center [420, 234] width 2 height 2
click at [434, 283] on button "Toepassen" at bounding box center [433, 283] width 21 height 7
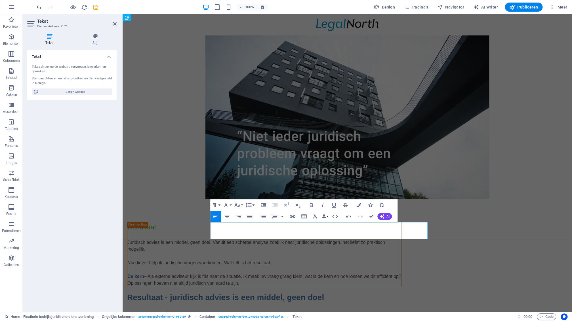
click at [116, 271] on div "Tekst Tekst direct op de website toevoegen, bewerken en opmaken. Standaardkleur…" at bounding box center [71, 178] width 89 height 257
click at [140, 268] on div "Resultaat Juridisch advies is een middel, geen doel. Vanuit een scherpe analyse…" at bounding box center [347, 262] width 449 height 127
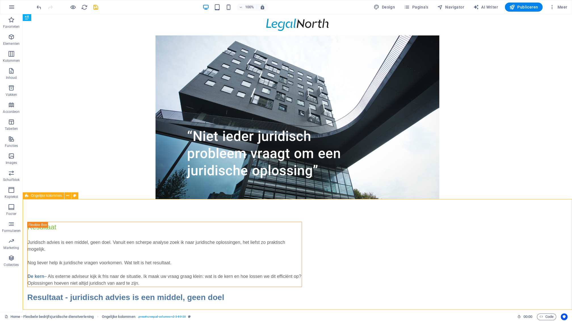
click at [157, 278] on div "Resultaat Juridisch advies is een middel, geen doel. Vanuit een scherpe analyse…" at bounding box center [297, 262] width 549 height 127
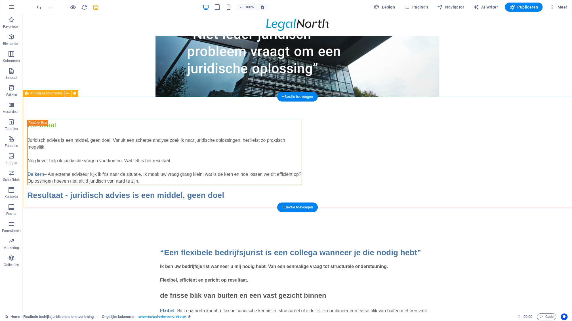
scroll to position [101, 0]
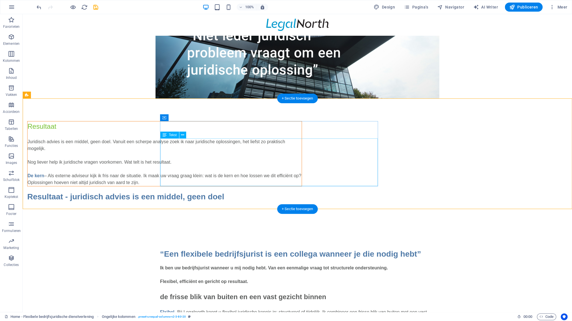
click at [301, 162] on div "Juridisch advies is een middel, geen doel. Vanuit een scherpe analyse zoek ik n…" at bounding box center [165, 162] width 274 height 48
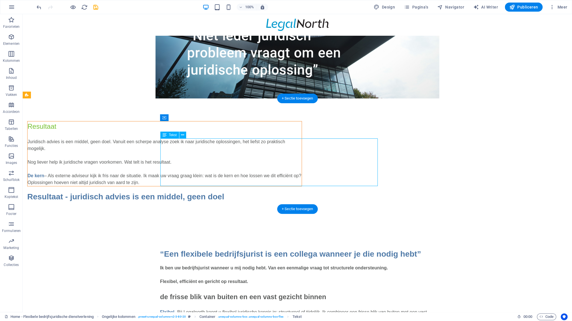
drag, startPoint x: 311, startPoint y: 162, endPoint x: 211, endPoint y: 162, distance: 100.4
click at [301, 162] on div "Juridisch advies is een middel, geen doel. Vanuit een scherpe analyse zoek ik n…" at bounding box center [165, 162] width 274 height 48
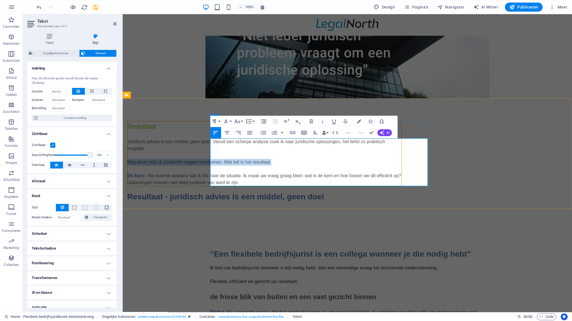
drag, startPoint x: 359, startPoint y: 162, endPoint x: 209, endPoint y: 163, distance: 150.0
click at [209, 163] on div "Juridisch advies is een middel, geen doel. Vanuit een scherpe analyse zoek ik n…" at bounding box center [264, 162] width 274 height 48
click at [313, 121] on icon "button" at bounding box center [311, 121] width 7 height 7
click at [337, 202] on div "Resultaat Juridisch advies is een middel, geen doel. Vanuit een scherpe analyse…" at bounding box center [347, 161] width 449 height 127
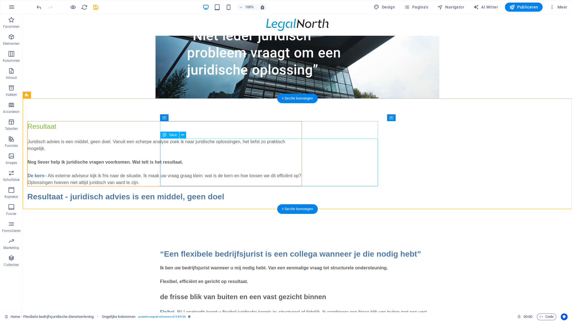
click at [301, 180] on div "Juridisch advies is een middel, geen doel. Vanuit een scherpe analyse zoek ik n…" at bounding box center [165, 162] width 274 height 48
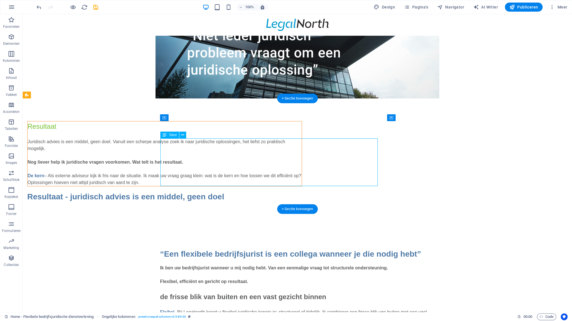
drag, startPoint x: 366, startPoint y: 180, endPoint x: 267, endPoint y: 181, distance: 99.3
click at [301, 180] on div "Juridisch advies is een middel, geen doel. Vanuit een scherpe analyse zoek ik n…" at bounding box center [165, 162] width 274 height 48
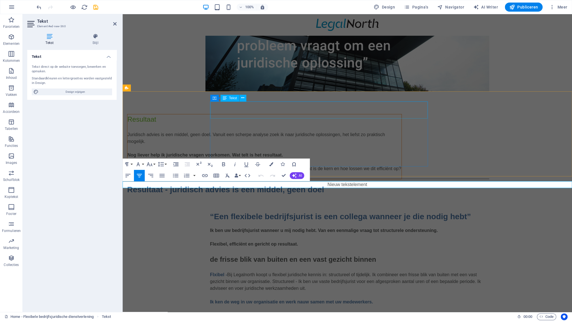
click at [278, 114] on div "Resultaat" at bounding box center [264, 122] width 274 height 17
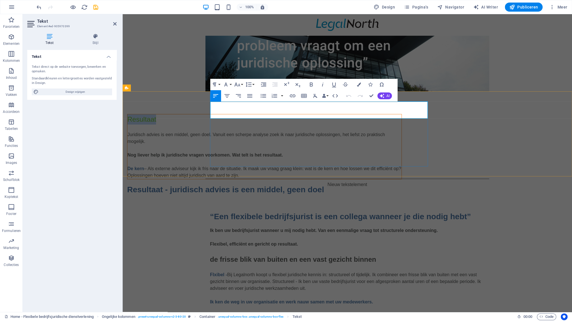
drag, startPoint x: 246, startPoint y: 107, endPoint x: 211, endPoint y: 108, distance: 34.6
click at [211, 114] on p "Resultaat" at bounding box center [264, 119] width 274 height 10
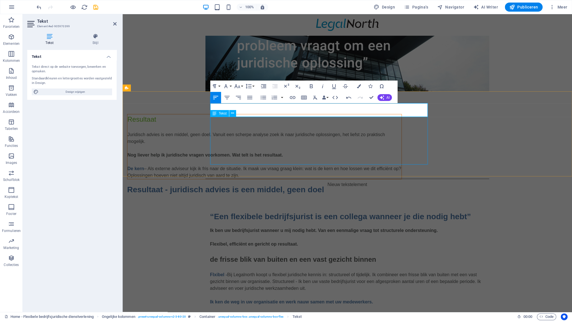
scroll to position [0, 3]
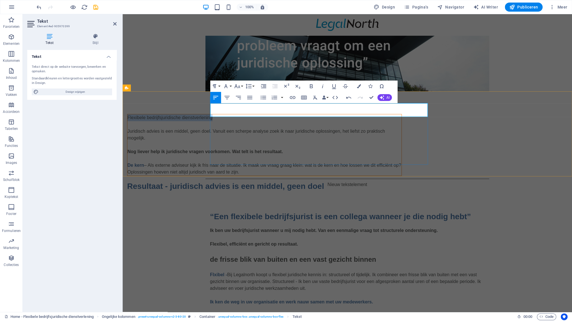
drag, startPoint x: 300, startPoint y: 107, endPoint x: 210, endPoint y: 108, distance: 90.2
click at [210, 114] on div "Flexibele bedrijfsjuridische dienstverlening Flexibele bedrijfsjuridische diens…" at bounding box center [264, 145] width 275 height 62
click at [228, 87] on icon "button" at bounding box center [225, 86] width 7 height 7
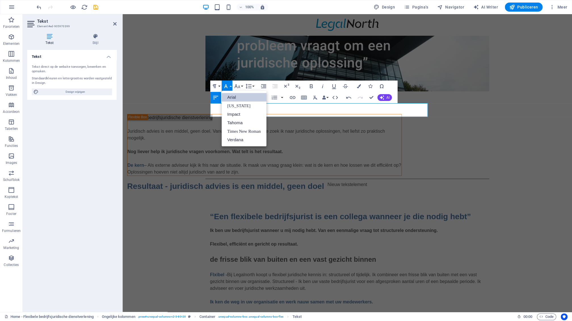
scroll to position [0, 0]
click at [235, 140] on link "Verdana" at bounding box center [243, 140] width 45 height 9
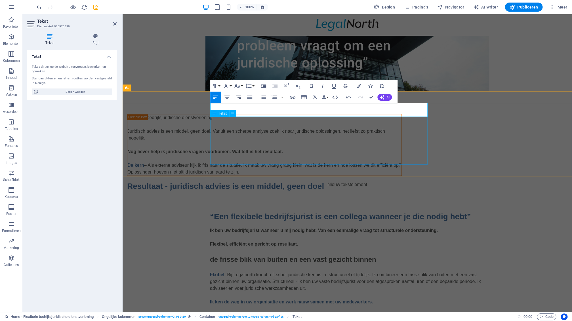
scroll to position [0, 3]
click at [241, 87] on button "Font Size" at bounding box center [238, 85] width 11 height 11
click at [246, 129] on link "12" at bounding box center [243, 131] width 20 height 9
click at [242, 87] on button "Font Size" at bounding box center [238, 86] width 11 height 11
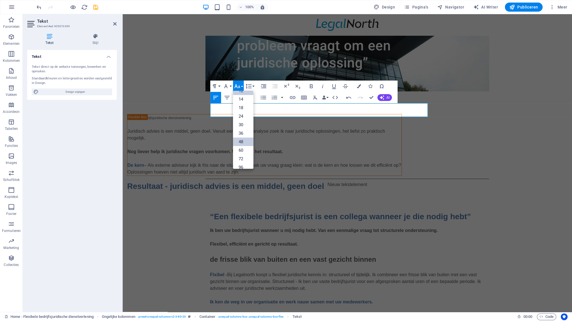
click at [244, 142] on link "48" at bounding box center [243, 142] width 20 height 9
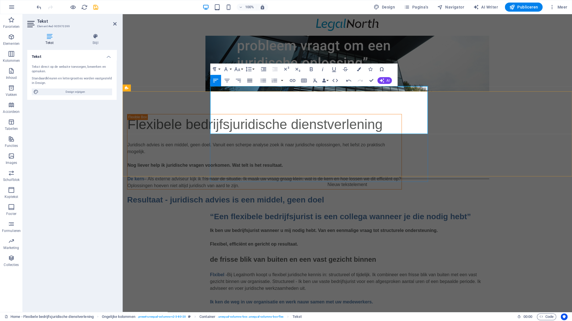
scroll to position [0, 3]
click at [243, 69] on button "Font Size" at bounding box center [238, 69] width 11 height 11
click at [243, 104] on link "30" at bounding box center [243, 102] width 20 height 9
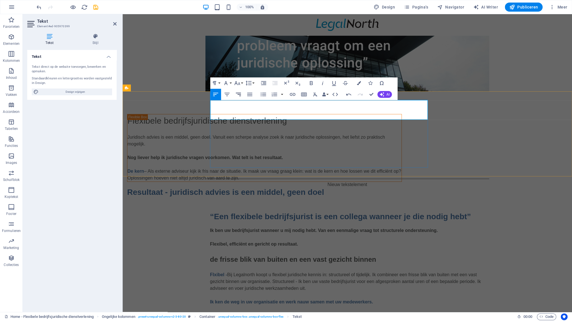
scroll to position [0, 3]
click at [242, 84] on button "Font Size" at bounding box center [238, 82] width 11 height 11
click at [242, 108] on link "24" at bounding box center [243, 108] width 20 height 9
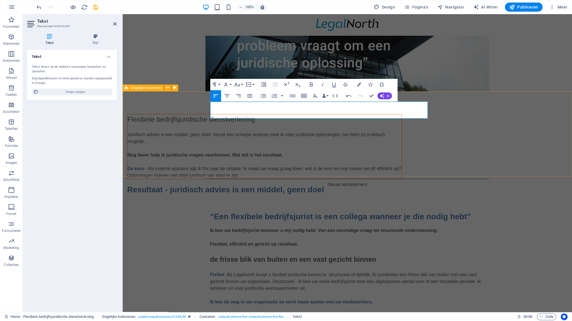
scroll to position [0, 3]
drag, startPoint x: 368, startPoint y: 122, endPoint x: 467, endPoint y: 122, distance: 99.8
click at [401, 131] on div "Juridisch advies is een middel, geen doel. Vanuit een scherpe analyse zoek ik n…" at bounding box center [264, 155] width 274 height 48
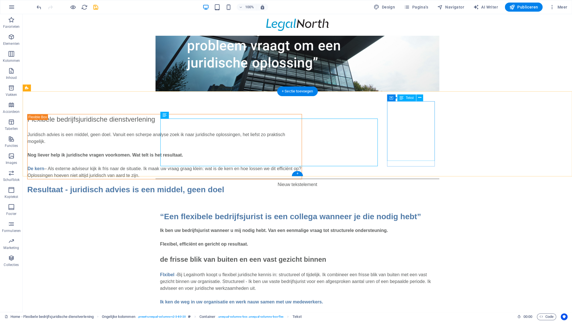
click at [302, 184] on div "Resultaat - juridisch advies is een middel, geen doel" at bounding box center [164, 190] width 275 height 12
drag, startPoint x: 411, startPoint y: 152, endPoint x: 312, endPoint y: 153, distance: 99.8
click at [302, 184] on div "Resultaat - juridisch advies is een middel, geen doel" at bounding box center [164, 190] width 275 height 12
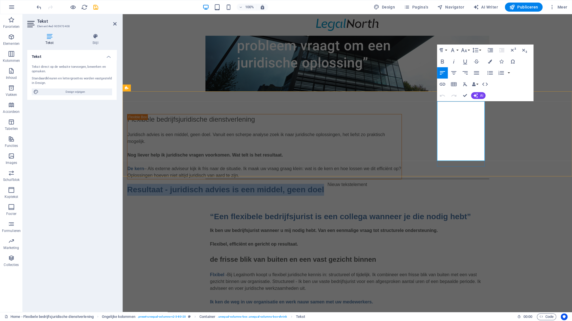
drag, startPoint x: 456, startPoint y: 155, endPoint x: 438, endPoint y: 105, distance: 53.4
click at [402, 184] on h3 "Resultaat - juridisch advies is een middel, geen doel" at bounding box center [264, 190] width 275 height 12
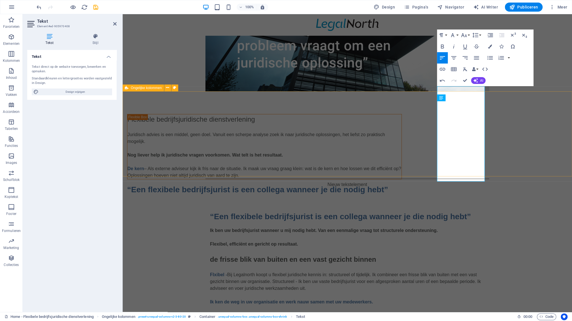
scroll to position [77, 3]
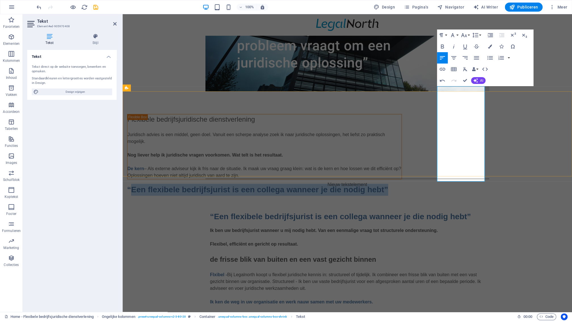
drag, startPoint x: 460, startPoint y: 174, endPoint x: 440, endPoint y: 90, distance: 86.2
click at [402, 184] on h3 "“Een flexibele bedrijfsjurist is een collega wanneer je die nodig hebt”" at bounding box center [264, 190] width 275 height 12
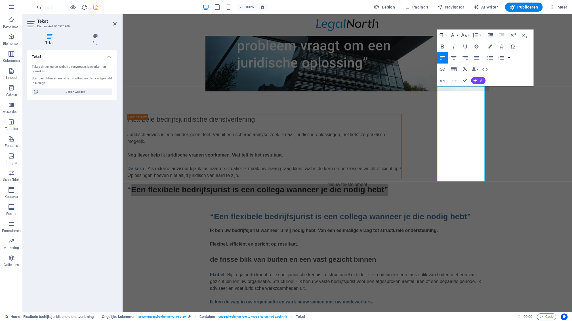
click at [444, 36] on button "Paragraph Format" at bounding box center [442, 34] width 11 height 11
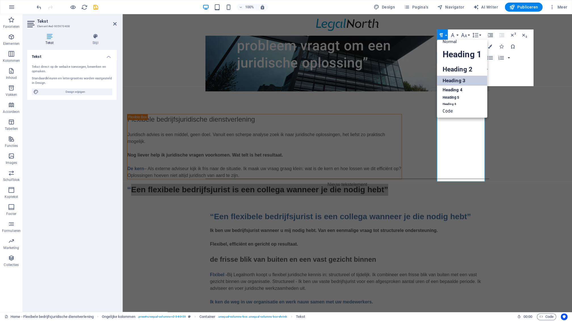
scroll to position [5, 0]
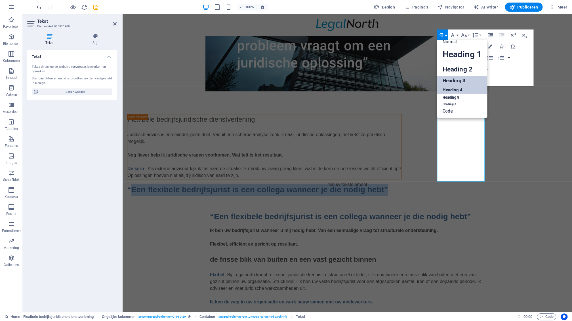
click at [460, 86] on link "Heading 4" at bounding box center [462, 90] width 50 height 9
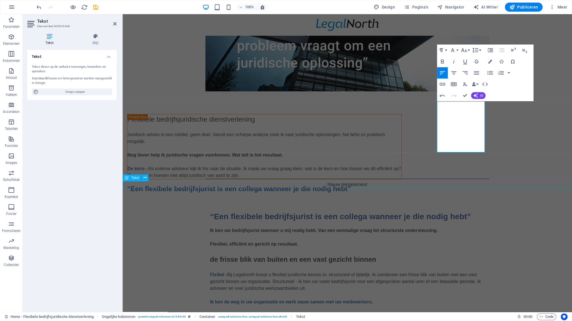
click at [531, 183] on div "Nieuw tekstelement" at bounding box center [347, 184] width 449 height 7
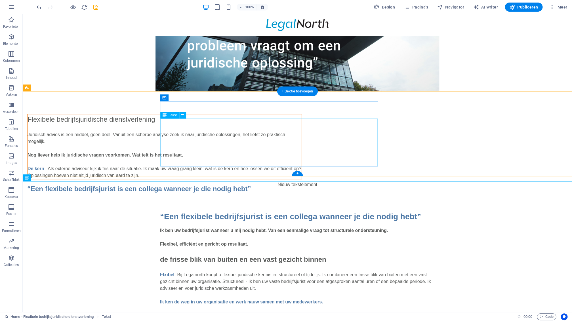
drag, startPoint x: 225, startPoint y: 125, endPoint x: 235, endPoint y: 129, distance: 10.0
click at [225, 131] on div "Juridisch advies is een middel, geen doel. Vanuit een scherpe analyse zoek ik n…" at bounding box center [165, 155] width 274 height 48
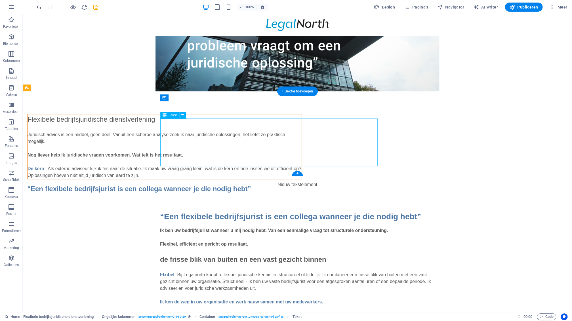
click at [252, 132] on div "Juridisch advies is een middel, geen doel. Vanuit een scherpe analyse zoek ik n…" at bounding box center [165, 155] width 274 height 48
drag, startPoint x: 252, startPoint y: 132, endPoint x: 152, endPoint y: 132, distance: 100.4
click at [252, 132] on div "Juridisch advies is een middel, geen doel. Vanuit een scherpe analyse zoek ik n…" at bounding box center [165, 155] width 274 height 48
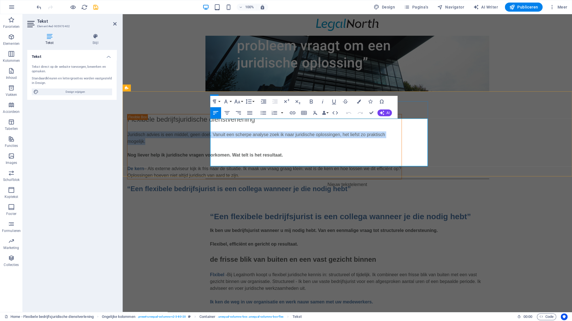
drag, startPoint x: 303, startPoint y: 129, endPoint x: 209, endPoint y: 123, distance: 94.4
click at [209, 131] on div "Juridisch advies is een middel, geen doel. Vanuit een scherpe analyse zoek ik n…" at bounding box center [264, 155] width 274 height 48
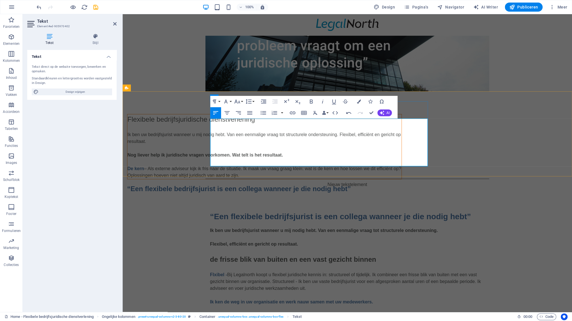
scroll to position [510, 4]
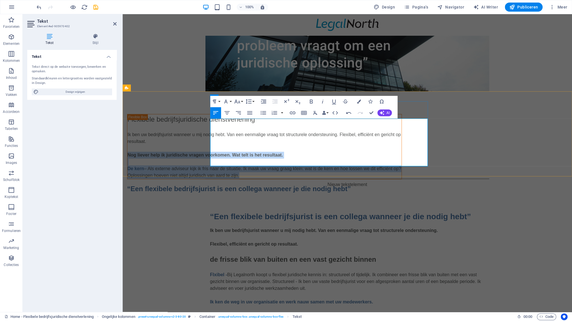
drag, startPoint x: 394, startPoint y: 162, endPoint x: 210, endPoint y: 141, distance: 186.1
click at [211, 140] on div "Ik ben uw bedrijfsjurist wanneer u mij nodig hebt. Van een eenmalige vraag tot …" at bounding box center [264, 155] width 274 height 48
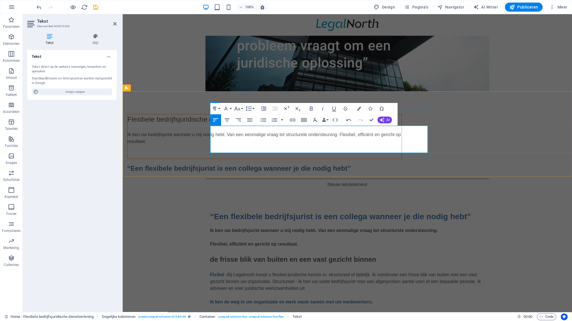
click at [227, 145] on p at bounding box center [264, 148] width 274 height 7
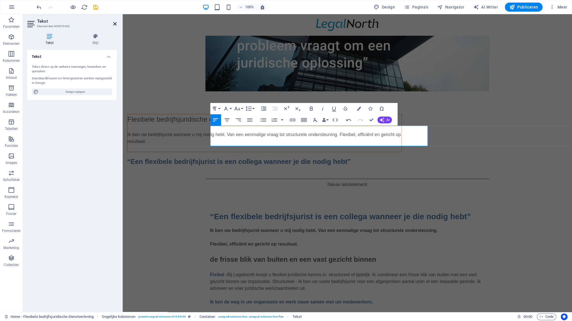
click at [115, 25] on icon at bounding box center [114, 24] width 3 height 5
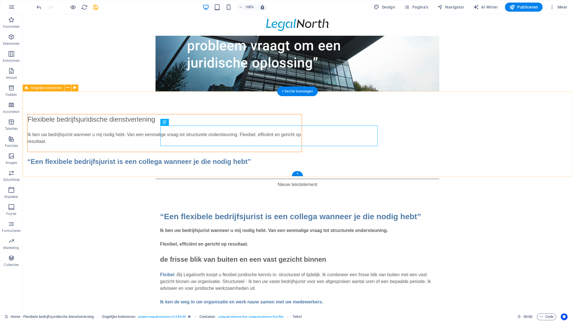
click at [108, 175] on div "Flexibele bedrijfsjuridische dienstverlening Ik ben uw bedrijfsjurist wanneer u…" at bounding box center [297, 133] width 549 height 85
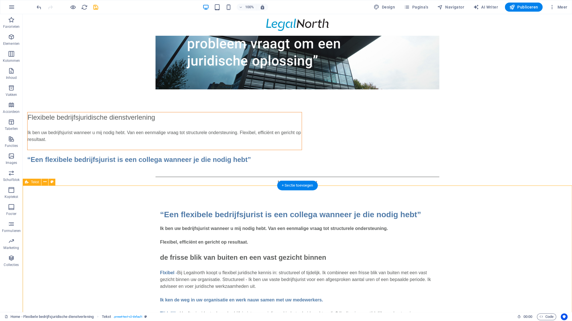
scroll to position [109, 0]
click at [524, 8] on span "Publiceren" at bounding box center [523, 7] width 29 height 6
